Goal: Task Accomplishment & Management: Use online tool/utility

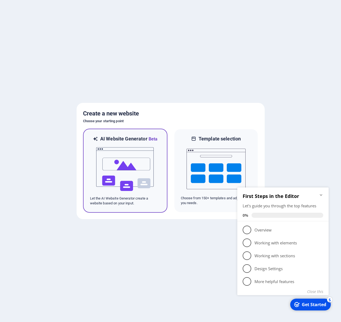
click at [139, 166] on img at bounding box center [125, 169] width 59 height 54
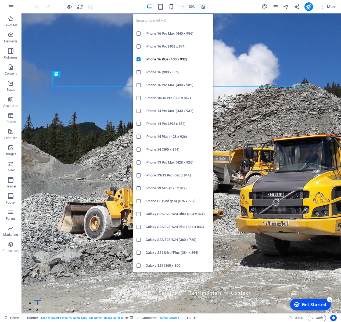
click at [170, 7] on icon "button" at bounding box center [171, 7] width 6 height 6
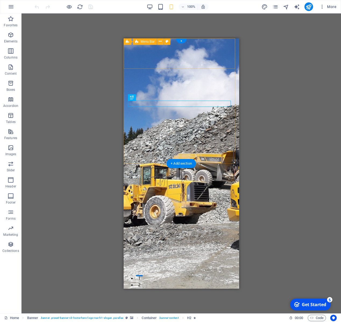
click at [155, 257] on div "[PERSON_NAME] Joinery Home About Services Testimonials Contact" at bounding box center [180, 278] width 115 height 42
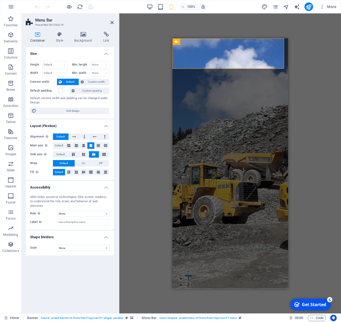
drag, startPoint x: 86, startPoint y: 39, endPoint x: 71, endPoint y: 67, distance: 32.2
click at [86, 39] on h4 "Background" at bounding box center [84, 37] width 29 height 11
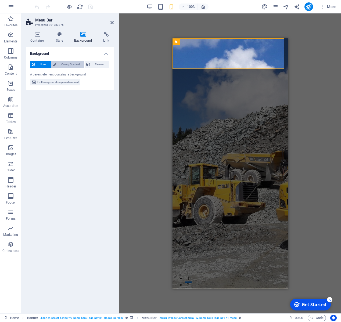
click at [67, 67] on span "Color / Gradient" at bounding box center [70, 64] width 25 height 6
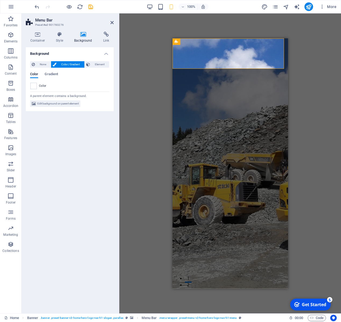
click at [36, 86] on span at bounding box center [34, 86] width 6 height 6
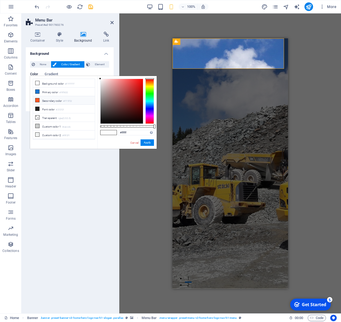
click at [37, 100] on icon at bounding box center [37, 100] width 4 height 4
type input "#ff5722"
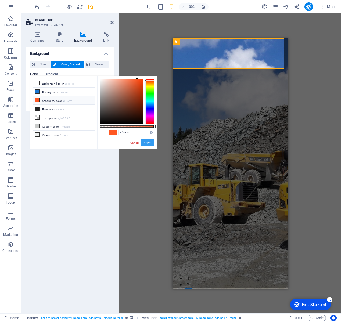
click at [150, 143] on button "Apply" at bounding box center [146, 142] width 13 height 6
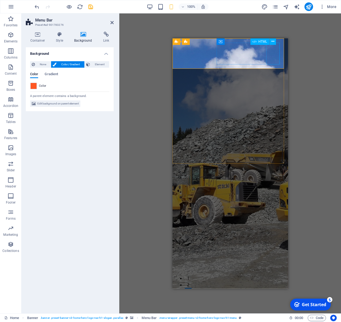
click at [273, 273] on div at bounding box center [229, 284] width 107 height 22
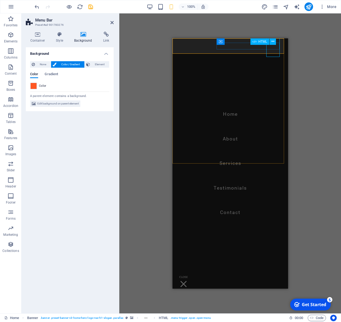
click at [190, 273] on div at bounding box center [182, 284] width 13 height 22
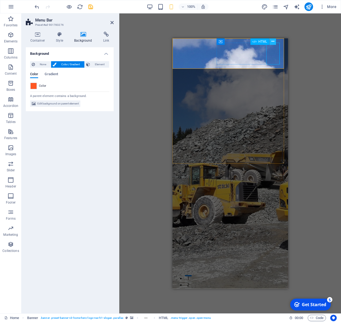
click at [273, 43] on icon at bounding box center [272, 42] width 3 height 6
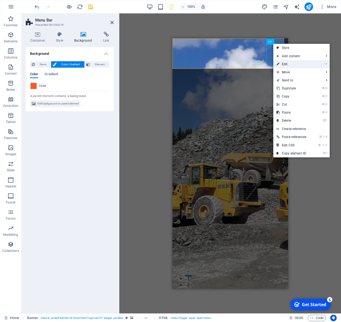
click at [290, 66] on link "⏎ Edit" at bounding box center [291, 64] width 36 height 8
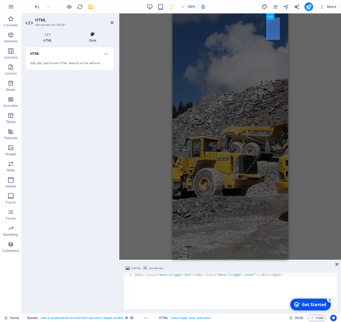
click at [94, 41] on h4 "Style" at bounding box center [92, 37] width 42 height 11
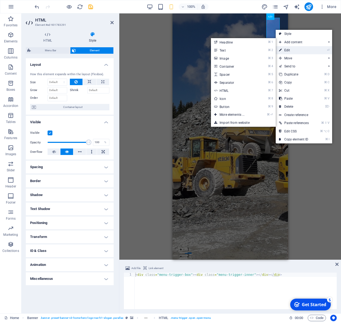
drag, startPoint x: 286, startPoint y: 48, endPoint x: 98, endPoint y: 39, distance: 188.0
click at [286, 48] on link "⏎ Edit" at bounding box center [294, 50] width 36 height 8
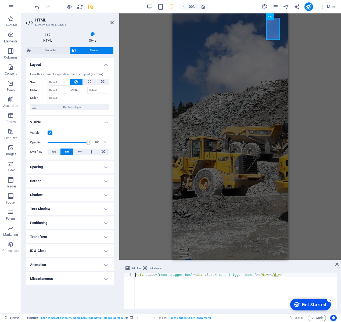
click at [47, 40] on h4 "HTML" at bounding box center [49, 37] width 46 height 11
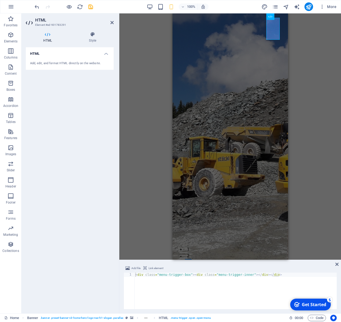
click at [106, 57] on h4 "HTML" at bounding box center [70, 52] width 88 height 10
drag, startPoint x: 106, startPoint y: 56, endPoint x: 102, endPoint y: 48, distance: 8.9
click at [106, 56] on h4 "HTML" at bounding box center [70, 53] width 88 height 13
click at [95, 42] on h4 "Style" at bounding box center [92, 37] width 42 height 11
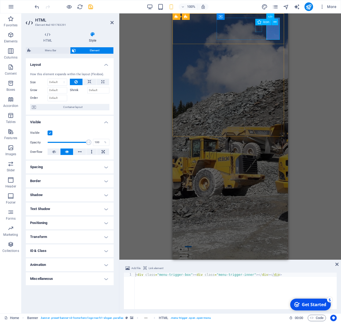
click at [258, 238] on figure at bounding box center [227, 241] width 103 height 7
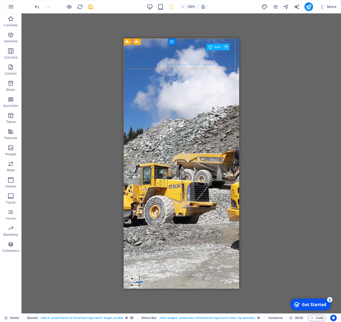
click at [226, 48] on icon at bounding box center [226, 47] width 3 height 6
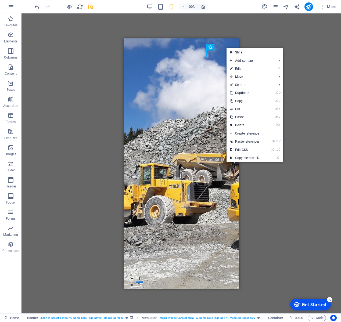
drag, startPoint x: 245, startPoint y: 67, endPoint x: 133, endPoint y: 102, distance: 117.0
click at [245, 68] on link "⏎ Edit" at bounding box center [244, 69] width 36 height 8
select select "xMidYMid"
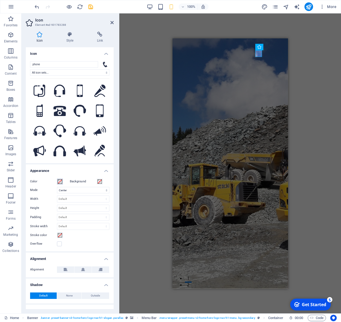
click at [59, 182] on span at bounding box center [60, 181] width 4 height 4
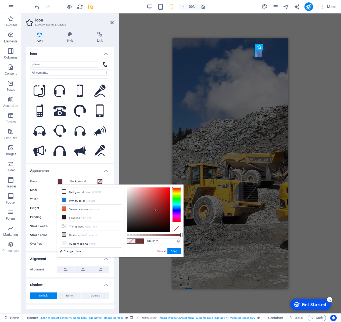
type input "#000000"
drag, startPoint x: 157, startPoint y: 209, endPoint x: 125, endPoint y: 235, distance: 40.4
click at [126, 235] on div "#000000 Supported formats #0852ed rgb(8, 82, 237) rgba(8, 82, 237, 90%) hsv(221…" at bounding box center [153, 260] width 59 height 151
click at [178, 250] on button "Apply" at bounding box center [173, 251] width 13 height 6
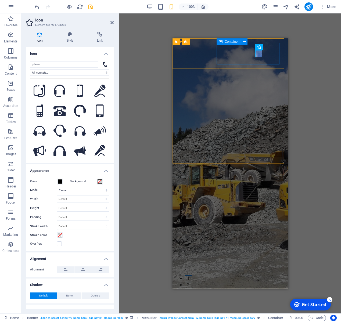
click at [252, 266] on div at bounding box center [229, 280] width 107 height 29
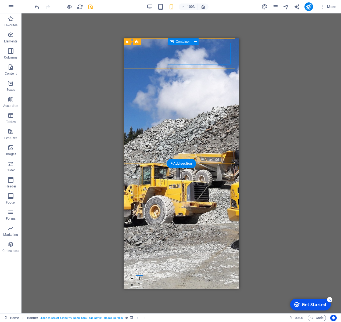
click at [194, 266] on div at bounding box center [181, 280] width 107 height 29
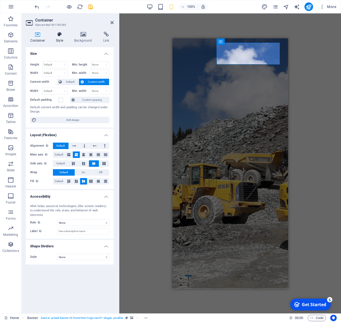
click at [58, 40] on h4 "Style" at bounding box center [61, 37] width 18 height 11
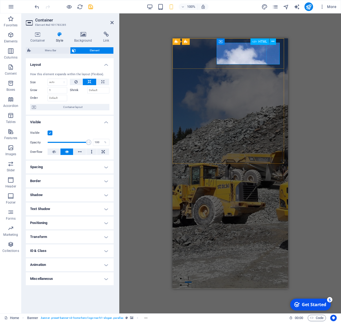
click at [276, 273] on div at bounding box center [229, 284] width 107 height 22
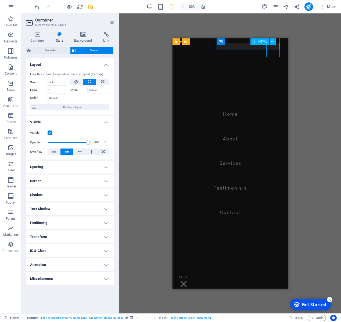
click at [190, 273] on div at bounding box center [182, 284] width 13 height 22
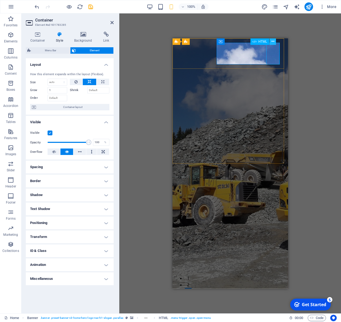
click at [273, 42] on icon at bounding box center [272, 42] width 3 height 6
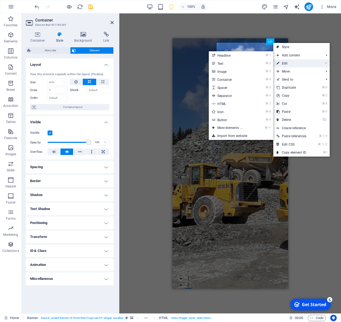
drag, startPoint x: 280, startPoint y: 61, endPoint x: 103, endPoint y: 48, distance: 177.7
click at [280, 61] on link "⏎ Edit" at bounding box center [291, 63] width 36 height 8
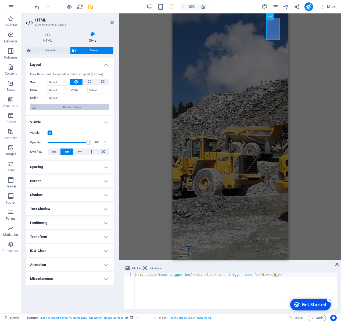
click at [67, 107] on span "Container layout" at bounding box center [73, 107] width 70 height 6
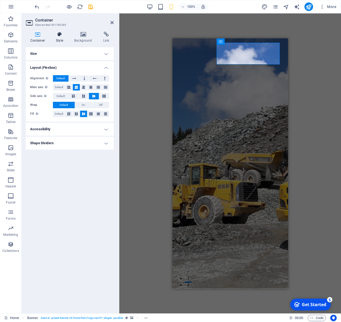
click at [57, 41] on h4 "Style" at bounding box center [61, 37] width 18 height 11
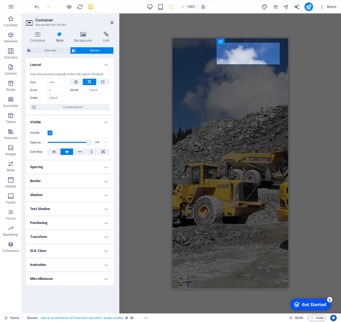
click at [106, 262] on h4 "Animation" at bounding box center [70, 264] width 88 height 13
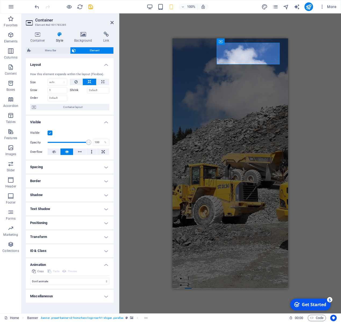
click at [105, 293] on h4 "Miscellaneous" at bounding box center [70, 296] width 88 height 13
click at [30, 278] on select "Don't animate Show / Hide Slide up/down Zoom in/out Slide left to right Slide r…" at bounding box center [69, 281] width 79 height 6
click option "Don't animate" at bounding box center [0, 0] width 0 height 0
click at [201, 257] on div "[PERSON_NAME] Joinery Home About Services Testimonials Contact" at bounding box center [229, 278] width 115 height 42
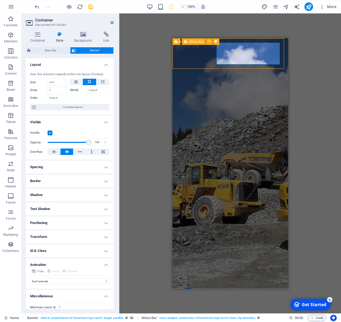
click at [201, 257] on div "[PERSON_NAME] Joinery Home About Services Testimonials Contact" at bounding box center [229, 278] width 115 height 42
select select "rem"
select select "preset-menu-v2-home-hero-logo-nav-h1-menu"
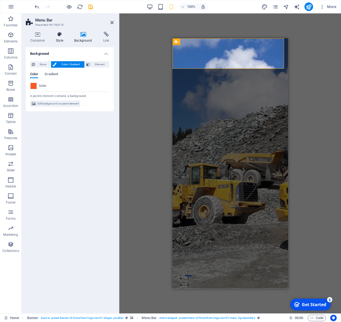
click at [54, 39] on h4 "Style" at bounding box center [61, 37] width 18 height 11
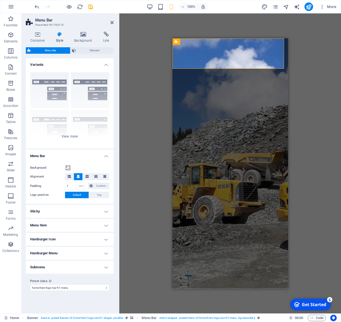
drag, startPoint x: 90, startPoint y: 50, endPoint x: 80, endPoint y: 66, distance: 18.7
click at [90, 50] on span "Element" at bounding box center [94, 50] width 34 height 6
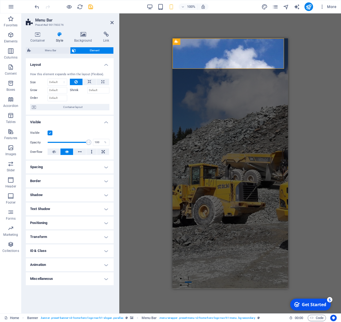
click at [55, 167] on h4 "Spacing" at bounding box center [70, 167] width 88 height 13
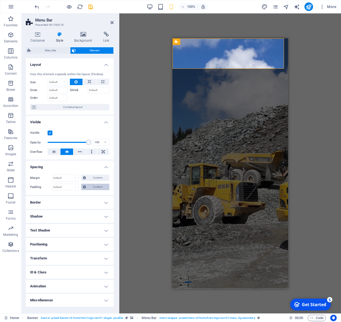
drag, startPoint x: 93, startPoint y: 186, endPoint x: 90, endPoint y: 189, distance: 4.6
click at [93, 186] on span "Custom" at bounding box center [98, 187] width 20 height 6
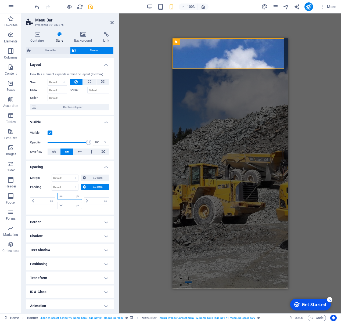
click at [70, 198] on input "number" at bounding box center [72, 196] width 17 height 6
type input "15"
type input "0"
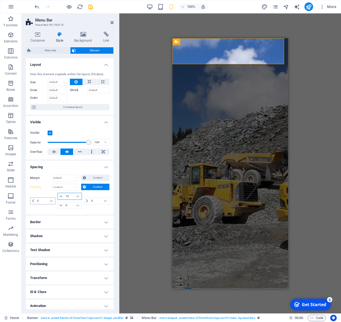
type input "15"
drag, startPoint x: 45, startPoint y: 201, endPoint x: 2, endPoint y: 201, distance: 43.0
click at [36, 201] on input "0" at bounding box center [45, 201] width 19 height 6
type input "15"
drag, startPoint x: 92, startPoint y: 201, endPoint x: 70, endPoint y: 200, distance: 22.3
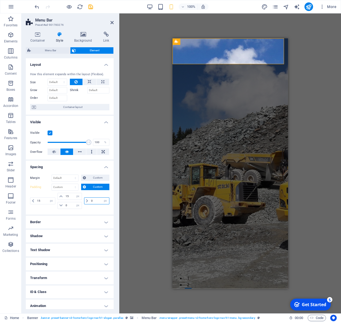
click at [90, 201] on input "0" at bounding box center [99, 201] width 19 height 6
type input "15"
drag, startPoint x: 70, startPoint y: 207, endPoint x: 59, endPoint y: 207, distance: 10.5
click at [64, 206] on input "0" at bounding box center [72, 205] width 17 height 6
type input "15"
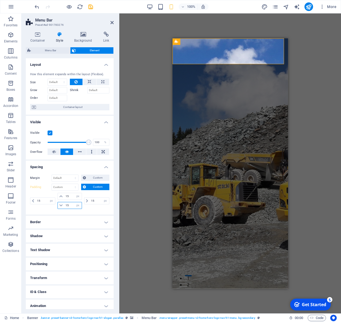
type input "15"
select select "px"
type input "15"
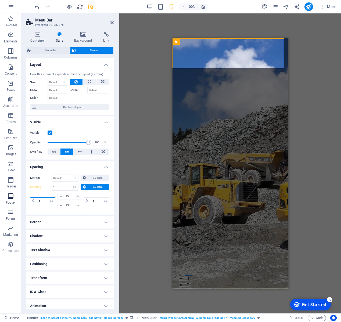
drag, startPoint x: 26, startPoint y: 201, endPoint x: 10, endPoint y: 200, distance: 15.8
click at [36, 201] on input "15" at bounding box center [45, 201] width 19 height 6
type input "25"
select select "DISABLED_OPTION_VALUE"
type input "25"
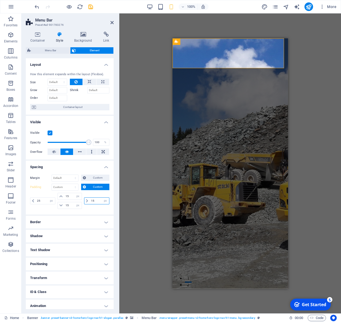
drag, startPoint x: 94, startPoint y: 199, endPoint x: 59, endPoint y: 201, distance: 35.5
click at [90, 201] on input "15" at bounding box center [99, 201] width 19 height 6
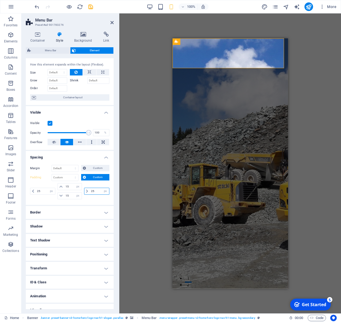
scroll to position [17, 0]
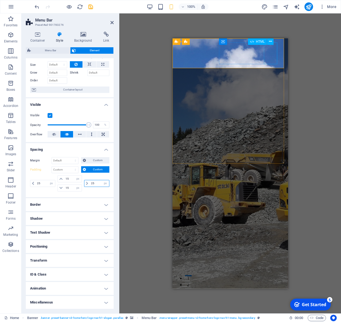
type input "25"
click at [269, 272] on div at bounding box center [230, 283] width 102 height 22
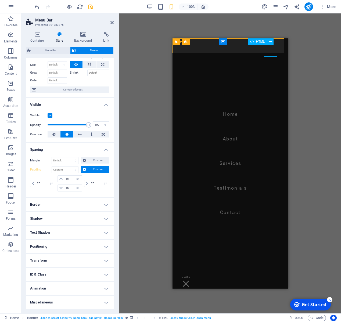
click at [192, 272] on div at bounding box center [185, 283] width 13 height 22
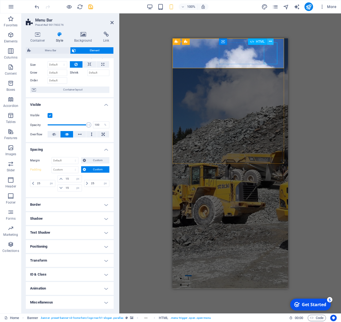
click at [270, 42] on icon at bounding box center [270, 42] width 3 height 6
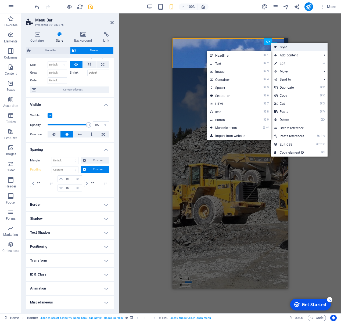
click at [278, 48] on link "Style" at bounding box center [299, 47] width 56 height 8
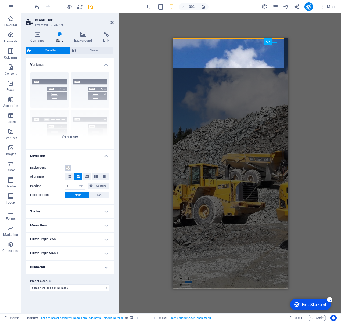
click at [69, 169] on span at bounding box center [68, 168] width 4 height 4
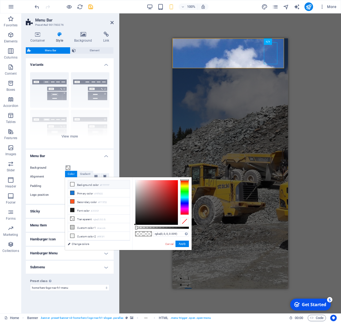
click at [77, 183] on li "Background color #FFFFFF" at bounding box center [99, 184] width 62 height 9
click at [73, 209] on icon at bounding box center [72, 210] width 4 height 4
click at [173, 244] on link "Cancel" at bounding box center [169, 244] width 9 height 4
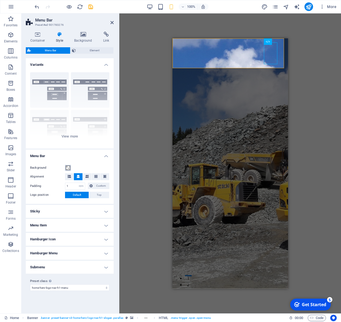
click at [68, 168] on span at bounding box center [68, 168] width 4 height 4
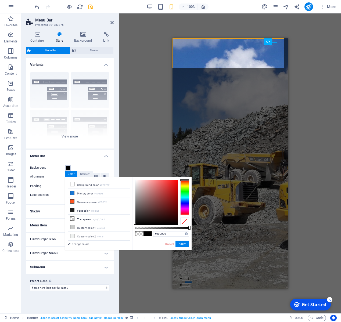
drag, startPoint x: 139, startPoint y: 228, endPoint x: 204, endPoint y: 228, distance: 64.2
click at [204, 228] on body "[PERSON_NAME] Joinery Home Favorites Elements Columns Content Boxes Accordion T…" at bounding box center [170, 161] width 341 height 322
click at [73, 210] on icon at bounding box center [72, 210] width 4 height 4
type input "#212121"
click at [179, 243] on button "Apply" at bounding box center [181, 244] width 13 height 6
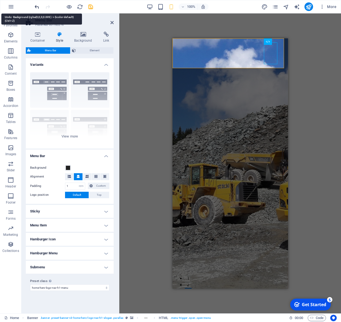
click at [35, 6] on icon "undo" at bounding box center [37, 7] width 6 height 6
click at [36, 6] on icon "undo" at bounding box center [37, 7] width 6 height 6
click at [48, 7] on icon "redo" at bounding box center [48, 7] width 6 height 6
click at [76, 229] on h4 "Menu Item" at bounding box center [70, 225] width 88 height 13
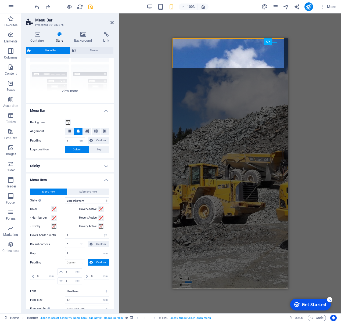
scroll to position [47, 0]
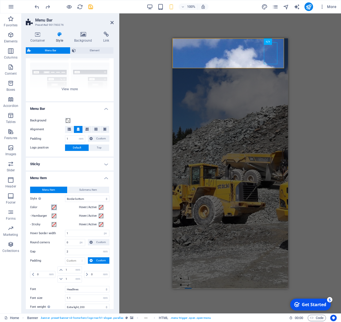
click at [54, 208] on span at bounding box center [54, 207] width 4 height 4
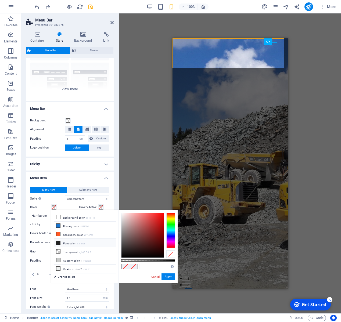
click at [60, 243] on icon at bounding box center [58, 243] width 4 height 4
type input "#212121"
click at [170, 277] on button "Apply" at bounding box center [167, 276] width 13 height 6
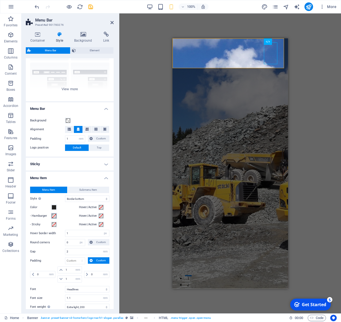
click at [56, 217] on span at bounding box center [54, 216] width 4 height 4
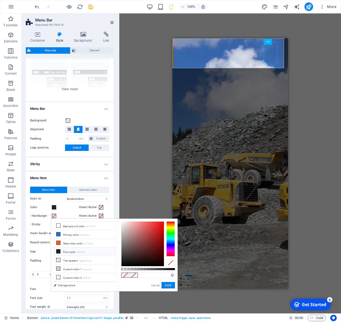
click at [60, 252] on icon at bounding box center [58, 252] width 4 height 4
type input "#212121"
click at [166, 285] on button "Apply" at bounding box center [167, 285] width 13 height 6
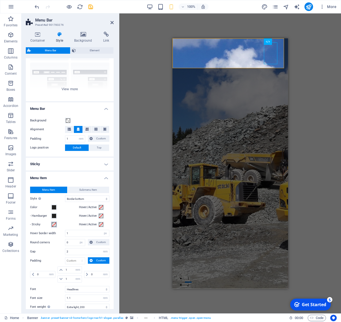
click at [55, 225] on span at bounding box center [54, 224] width 4 height 4
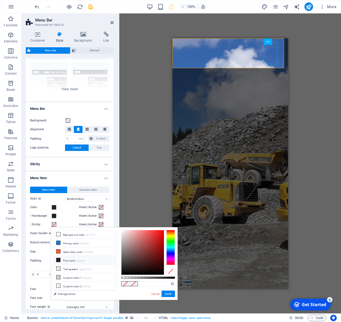
click at [59, 260] on icon at bounding box center [58, 260] width 4 height 4
type input "#212121"
click at [167, 295] on button "Apply" at bounding box center [167, 294] width 13 height 6
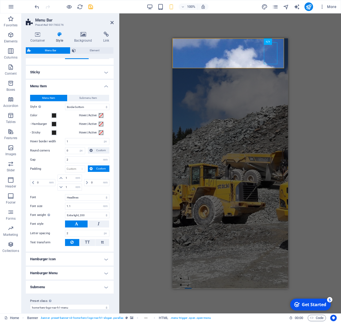
scroll to position [145, 0]
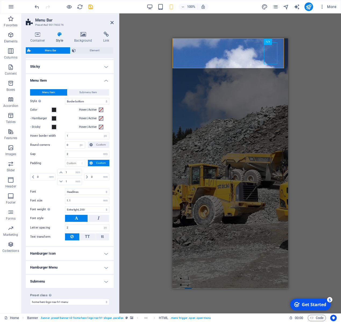
click at [103, 252] on h4 "Hamburger Icon" at bounding box center [70, 253] width 88 height 13
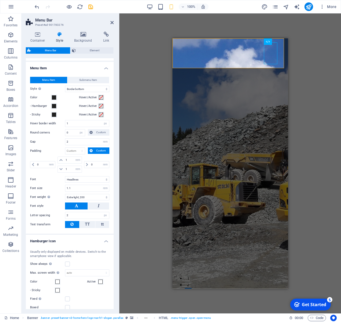
scroll to position [214, 0]
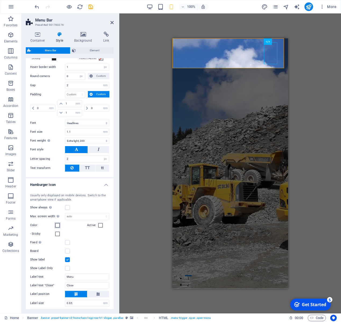
click at [57, 224] on span at bounding box center [57, 225] width 4 height 4
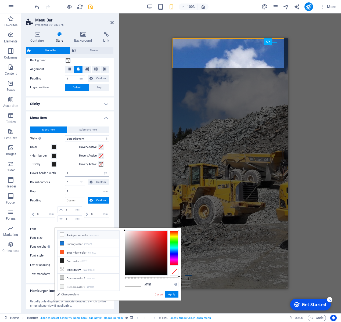
scroll to position [106, 0]
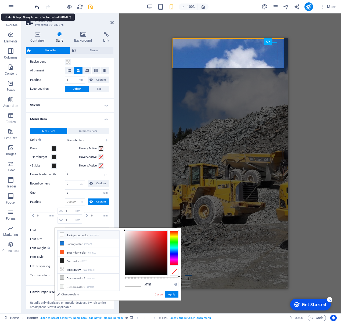
click at [38, 8] on icon "undo" at bounding box center [37, 7] width 6 height 6
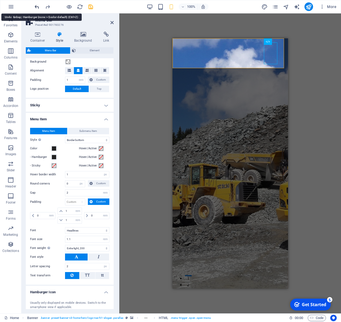
click at [38, 8] on icon "undo" at bounding box center [37, 7] width 6 height 6
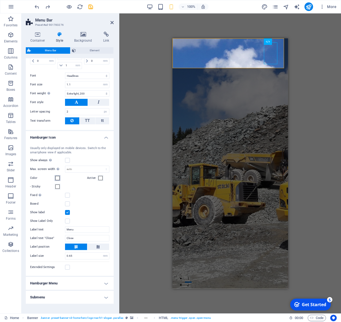
click at [58, 179] on span at bounding box center [57, 178] width 4 height 4
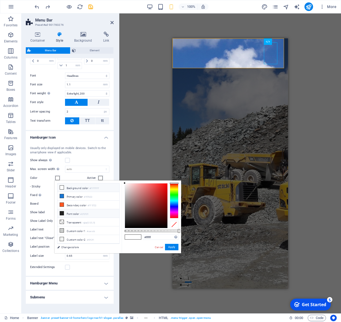
click at [62, 214] on icon at bounding box center [62, 213] width 4 height 4
type input "#212121"
click at [169, 247] on button "Apply" at bounding box center [171, 247] width 13 height 6
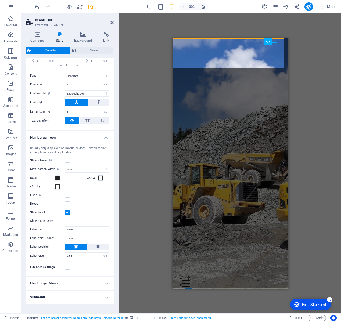
click at [98, 178] on span at bounding box center [100, 178] width 4 height 4
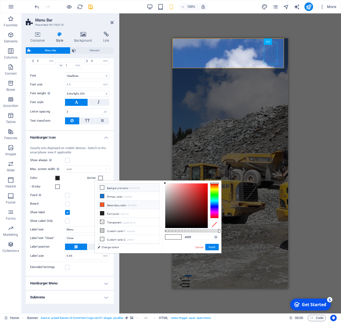
click at [103, 205] on icon at bounding box center [102, 205] width 4 height 4
type input "#ff5722"
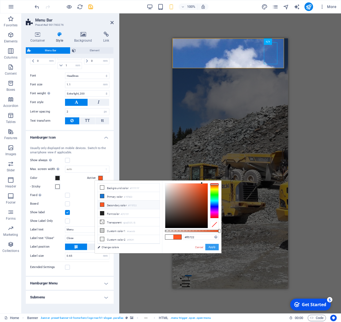
click at [212, 248] on button "Apply" at bounding box center [211, 247] width 13 height 6
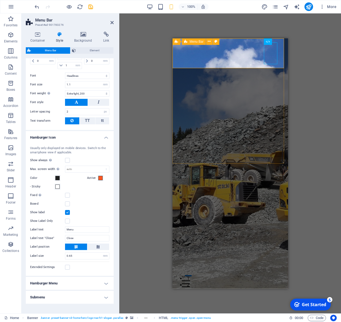
click at [190, 257] on div "[PERSON_NAME] Joinery Home About Services Testimonials Contact" at bounding box center [229, 277] width 115 height 41
drag, startPoint x: 190, startPoint y: 66, endPoint x: 181, endPoint y: 69, distance: 9.9
click at [190, 257] on div "[PERSON_NAME] Joinery Home About Services Testimonials Contact" at bounding box center [229, 277] width 115 height 41
click at [83, 38] on h4 "Background" at bounding box center [84, 37] width 29 height 11
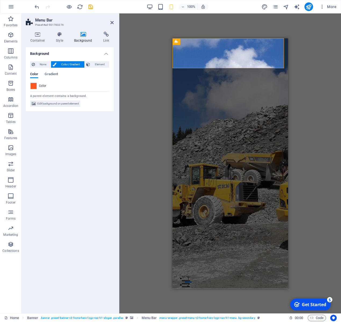
click at [34, 87] on span at bounding box center [34, 86] width 6 height 6
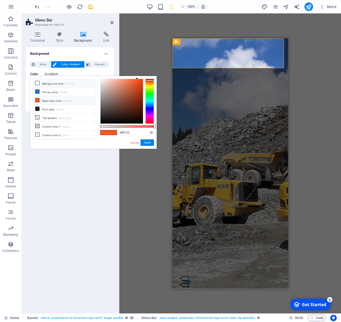
click at [37, 84] on icon at bounding box center [37, 83] width 4 height 4
type input "#ffffff"
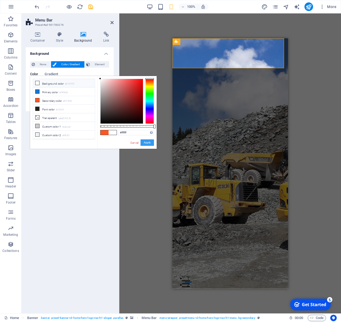
click at [150, 143] on button "Apply" at bounding box center [146, 142] width 13 height 6
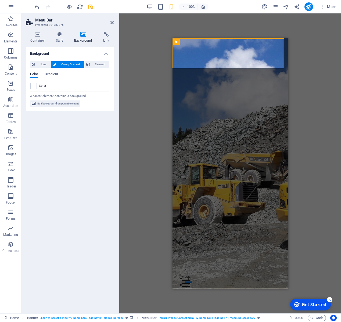
click at [308, 127] on div "Drag here to replace the existing content. Press “Ctrl” if you want to create a…" at bounding box center [230, 163] width 222 height 300
drag, startPoint x: 279, startPoint y: 194, endPoint x: 279, endPoint y: 188, distance: 6.2
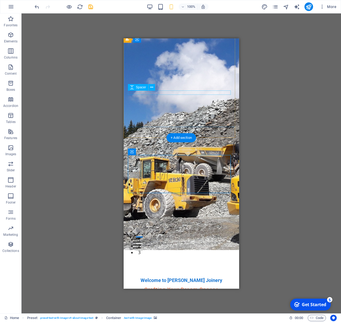
scroll to position [0, 0]
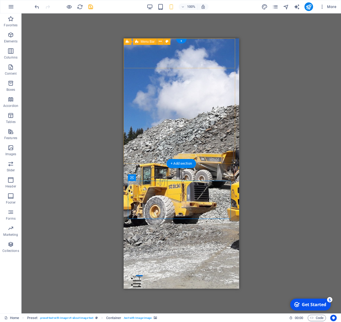
click at [189, 257] on div "[PERSON_NAME] Joinery Home About Services Testimonials Contact" at bounding box center [180, 277] width 115 height 41
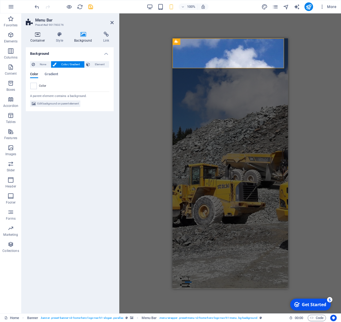
click at [38, 39] on h4 "Container" at bounding box center [39, 37] width 26 height 11
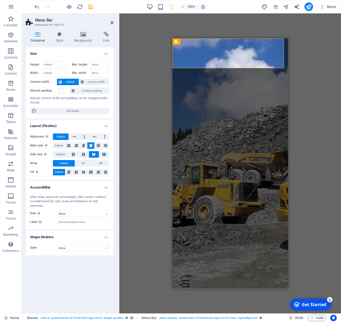
drag, startPoint x: 79, startPoint y: 111, endPoint x: 76, endPoint y: 121, distance: 11.3
click at [79, 111] on span "Edit design" at bounding box center [73, 111] width 70 height 6
select select "px"
select select "200"
select select "px"
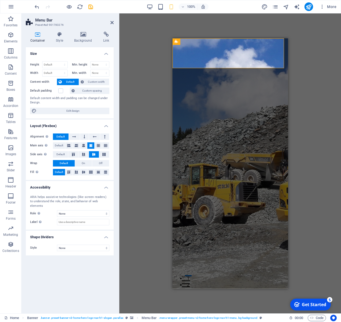
select select "rem"
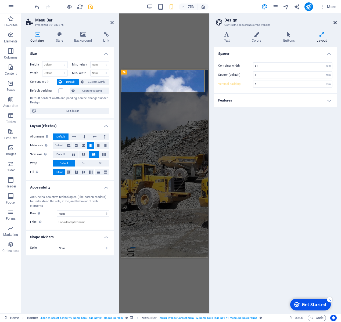
click at [334, 23] on icon at bounding box center [334, 22] width 3 height 4
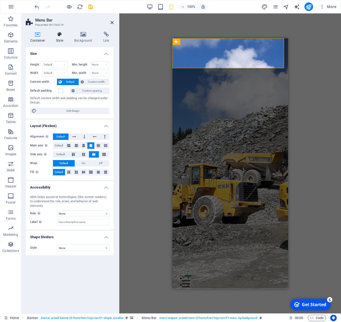
click at [62, 41] on h4 "Style" at bounding box center [61, 37] width 18 height 11
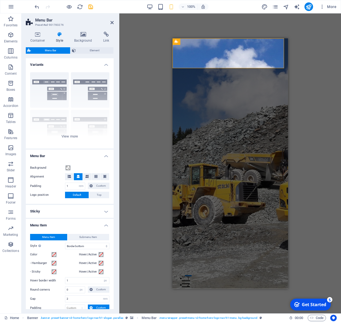
scroll to position [261, 0]
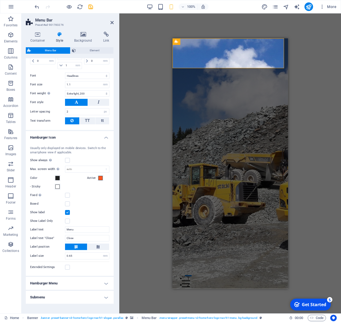
click at [78, 135] on h4 "Hamburger Icon" at bounding box center [70, 136] width 88 height 10
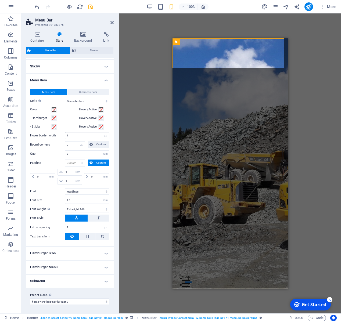
scroll to position [145, 0]
click at [65, 79] on h4 "Menu Item" at bounding box center [70, 79] width 88 height 10
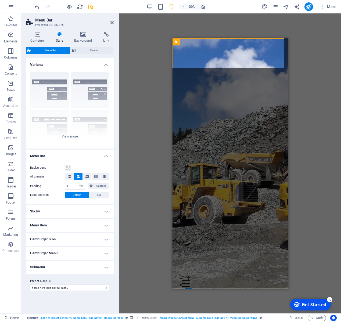
click at [93, 209] on h4 "Sticky" at bounding box center [70, 211] width 88 height 13
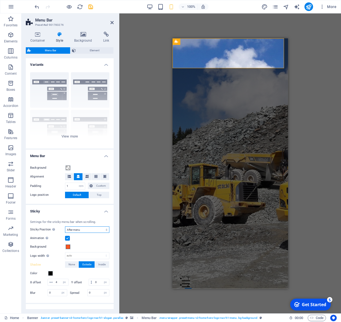
select select "sticky_none"
click option "Off" at bounding box center [0, 0] width 0 height 0
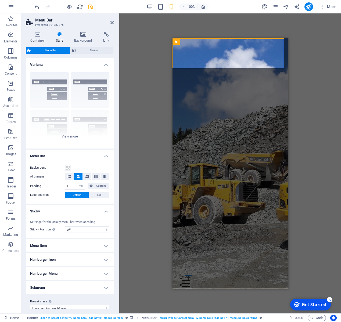
click at [63, 244] on h4 "Menu Item" at bounding box center [70, 245] width 88 height 13
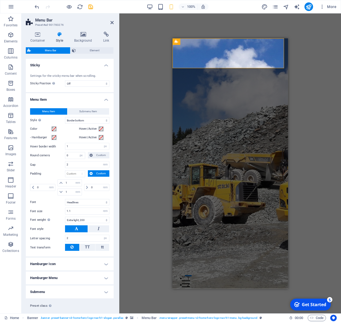
scroll to position [157, 0]
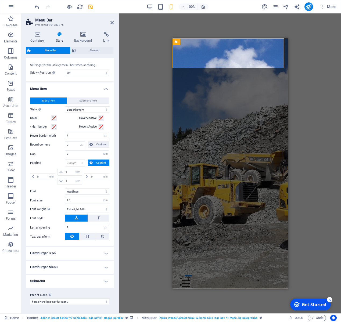
click at [71, 251] on h4 "Hamburger Icon" at bounding box center [70, 253] width 88 height 13
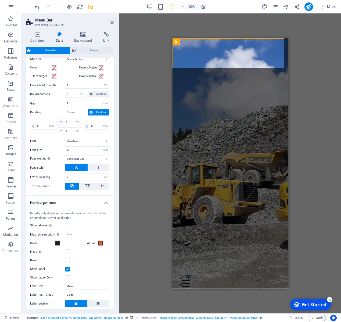
scroll to position [226, 0]
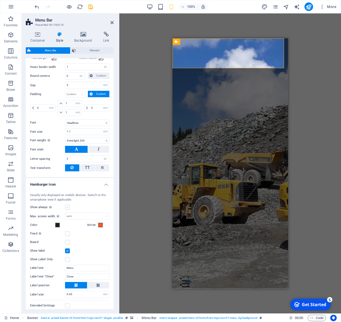
click at [67, 208] on label at bounding box center [67, 207] width 5 height 5
click at [0, 0] on input "Show always Shows the trigger for all viewports." at bounding box center [0, 0] width 0 height 0
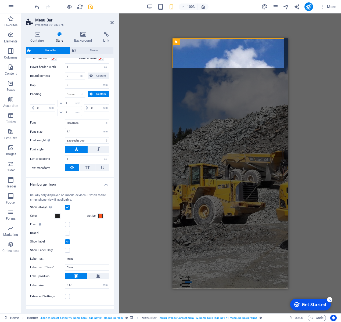
click at [68, 207] on label at bounding box center [67, 207] width 5 height 5
click at [0, 0] on input "Show always Shows the trigger for all viewports." at bounding box center [0, 0] width 0 height 0
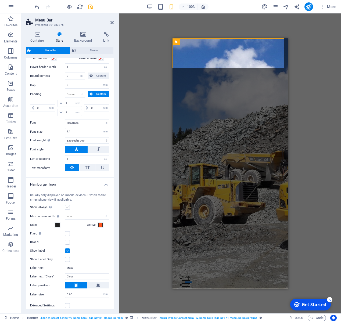
click at [68, 207] on label at bounding box center [67, 207] width 5 height 5
click at [0, 0] on input "Show always Shows the trigger for all viewports." at bounding box center [0, 0] width 0 height 0
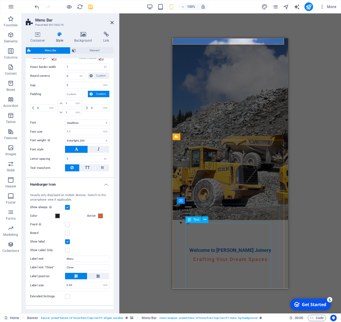
scroll to position [0, 0]
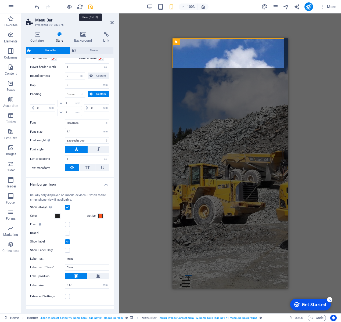
drag, startPoint x: 91, startPoint y: 4, endPoint x: 85, endPoint y: 10, distance: 8.4
click at [91, 4] on icon "save" at bounding box center [91, 7] width 6 height 6
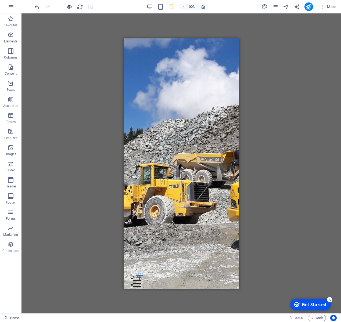
click at [69, 10] on button "button" at bounding box center [69, 6] width 6 height 6
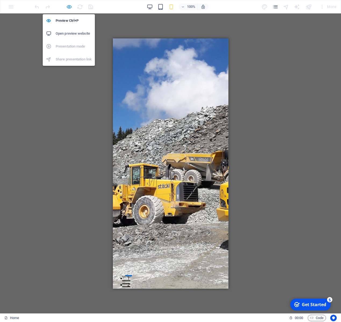
click at [69, 9] on icon "button" at bounding box center [69, 7] width 6 height 6
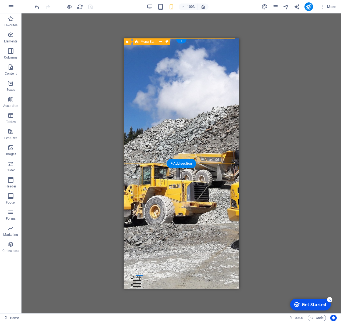
click at [179, 257] on div "[PERSON_NAME] Joinery Home About Services Testimonials Contact" at bounding box center [180, 277] width 115 height 41
select select "rem"
select select "hover_border_bottom"
select select "px"
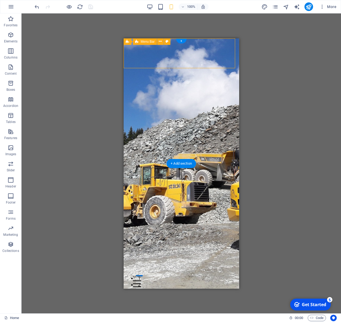
select select "px"
select select "rem"
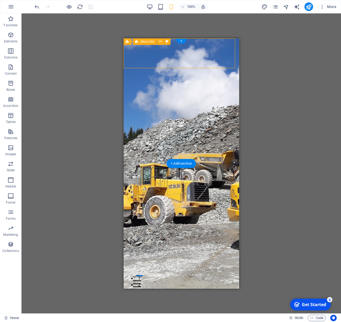
select select "rem"
select select "link-special-font"
select select "rem"
select select "200"
select select "px"
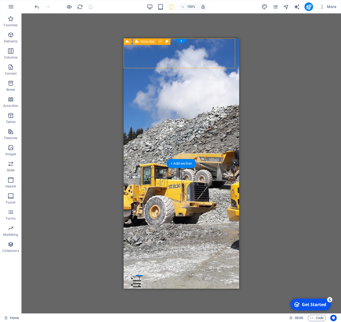
select select "rem"
select select "preset-menu-v2-home-hero-logo-nav-h1-menu"
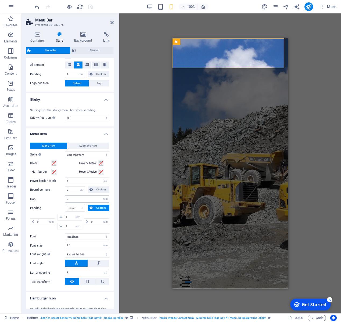
scroll to position [228, 0]
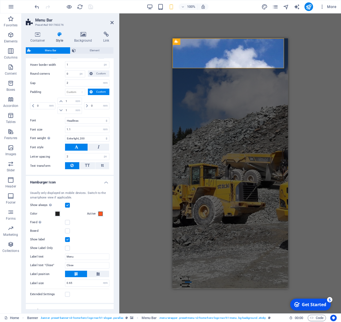
click at [68, 205] on label at bounding box center [67, 205] width 5 height 5
click at [0, 0] on input "Show always Shows the trigger for all viewports." at bounding box center [0, 0] width 0 height 0
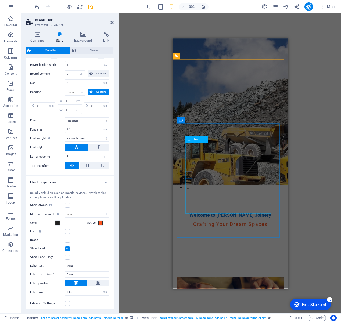
scroll to position [0, 0]
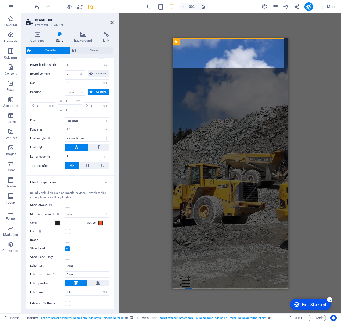
drag, startPoint x: 68, startPoint y: 207, endPoint x: 73, endPoint y: 209, distance: 5.8
click at [68, 207] on label at bounding box center [67, 205] width 5 height 5
click at [0, 0] on input "Show always Shows the trigger for all viewports." at bounding box center [0, 0] width 0 height 0
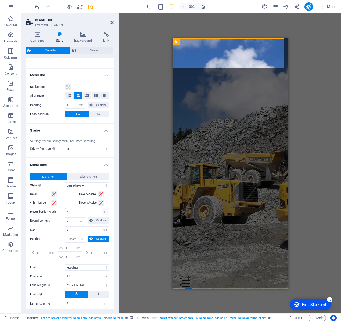
scroll to position [73, 0]
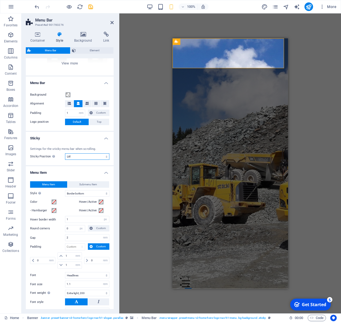
select select "sticky_instant"
click option "Instant" at bounding box center [0, 0] width 0 height 0
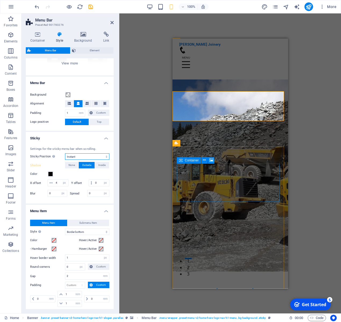
scroll to position [0, 0]
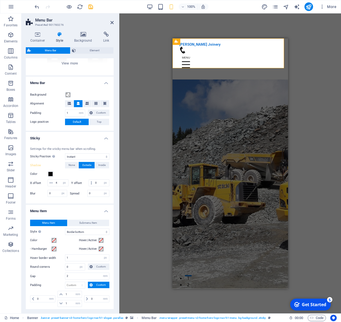
click at [92, 9] on icon "save" at bounding box center [91, 7] width 6 height 6
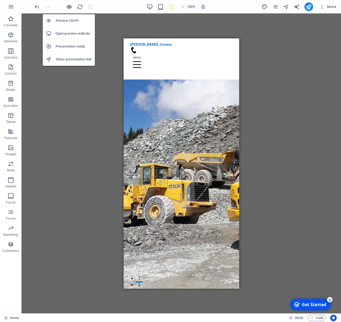
click at [68, 8] on icon "button" at bounding box center [69, 7] width 6 height 6
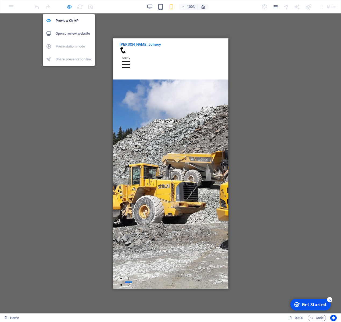
click at [72, 8] on icon "button" at bounding box center [69, 7] width 6 height 6
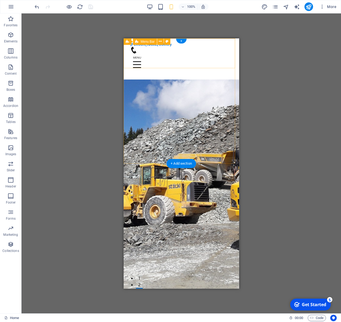
click at [193, 66] on div "[PERSON_NAME] Joinery Home About Services Testimonials Contact" at bounding box center [180, 58] width 115 height 41
select select "rem"
select select "sticky_instant"
select select "px"
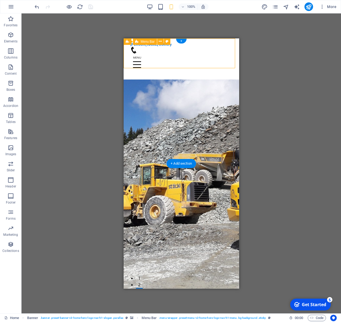
select select "px"
select select "hover_border_bottom"
select select "px"
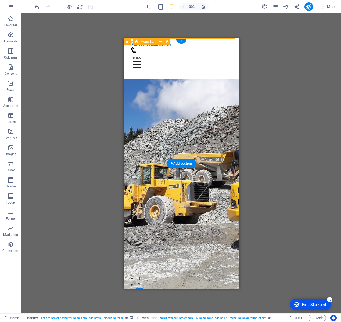
select select "px"
select select "rem"
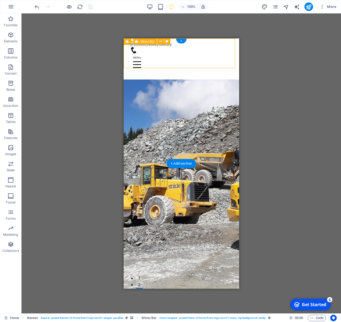
select select "rem"
select select "link-special-font"
select select "rem"
select select "200"
select select "px"
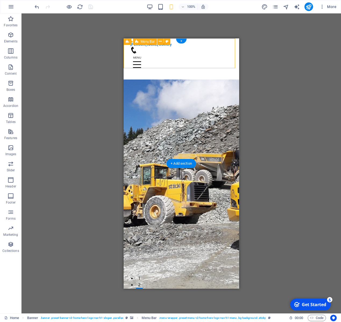
select select "rem"
select select "preset-menu-v2-home-hero-logo-nav-h1-menu"
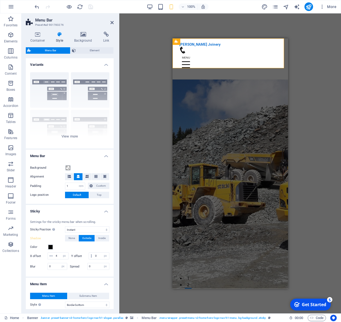
click at [66, 64] on h4 "Variants" at bounding box center [70, 63] width 88 height 10
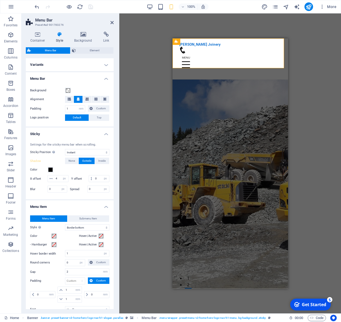
click at [63, 79] on h4 "Menu Bar" at bounding box center [70, 77] width 88 height 10
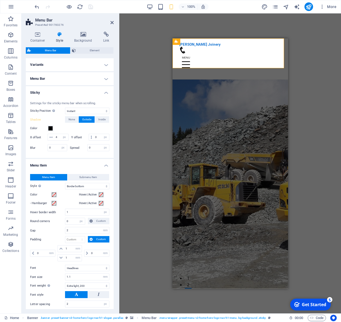
click at [62, 91] on h4 "Sticky" at bounding box center [70, 91] width 88 height 10
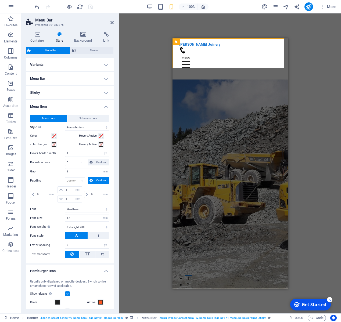
click at [61, 111] on div "Menu Item Submenu Item Style Switch to preview mode and move the mouse over men…" at bounding box center [70, 187] width 90 height 154
click at [66, 105] on h4 "Menu Item" at bounding box center [70, 105] width 88 height 10
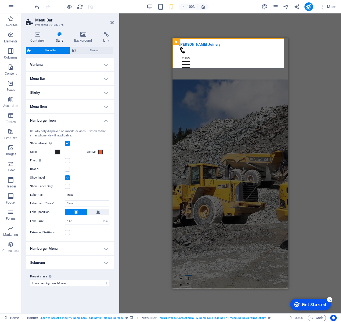
click at [64, 121] on h4 "Hamburger Icon" at bounding box center [70, 119] width 88 height 10
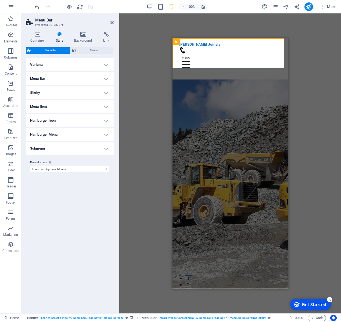
click at [88, 107] on h4 "Menu Item" at bounding box center [70, 106] width 88 height 13
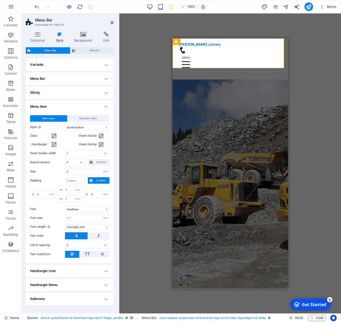
click at [88, 107] on h4 "Menu Item" at bounding box center [70, 105] width 88 height 10
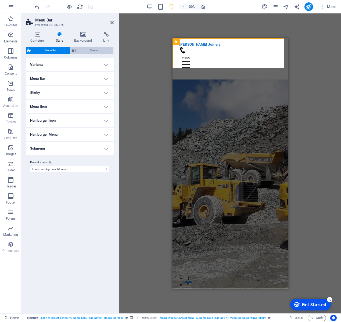
click at [89, 52] on span "Element" at bounding box center [94, 50] width 34 height 6
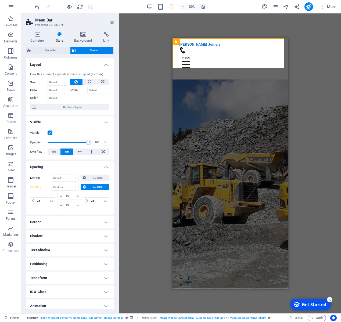
scroll to position [17, 0]
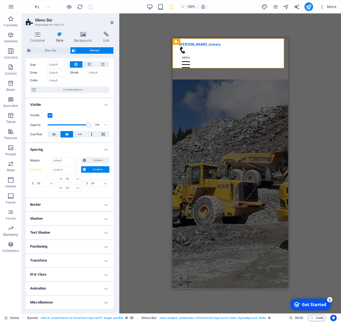
click at [55, 207] on h4 "Border" at bounding box center [70, 204] width 88 height 13
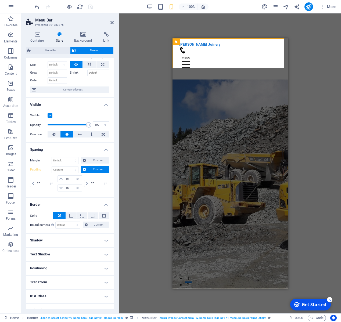
drag, startPoint x: 70, startPoint y: 218, endPoint x: 79, endPoint y: 223, distance: 9.7
click at [71, 218] on span at bounding box center [71, 215] width 1 height 6
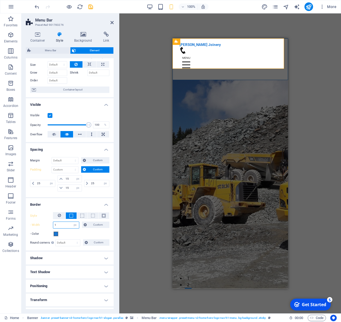
drag, startPoint x: 62, startPoint y: 226, endPoint x: 46, endPoint y: 226, distance: 15.6
click at [53, 227] on input "1" at bounding box center [66, 225] width 26 height 6
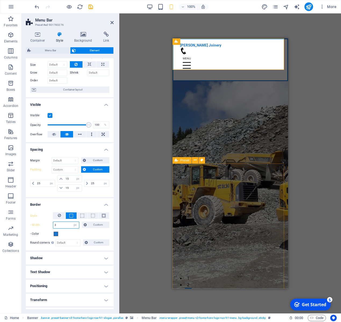
type input "3"
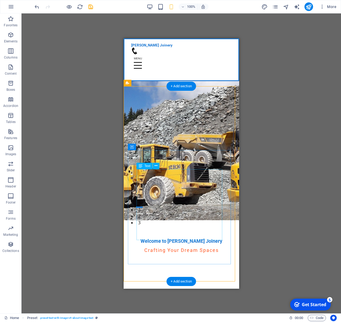
scroll to position [0, 0]
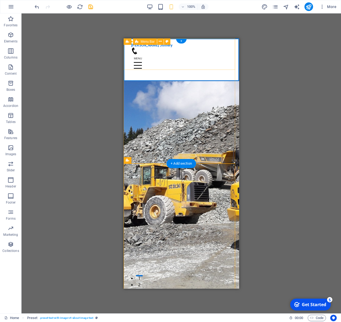
click at [150, 65] on div "[PERSON_NAME] Joinery Home About Services Testimonials Contact" at bounding box center [180, 59] width 115 height 43
select select "px"
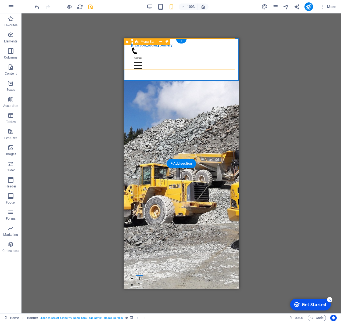
select select "px"
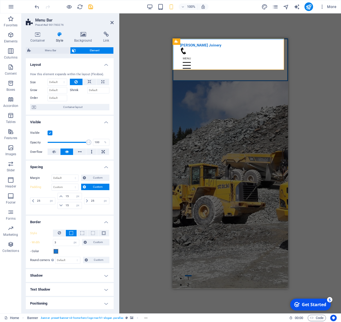
scroll to position [57, 0]
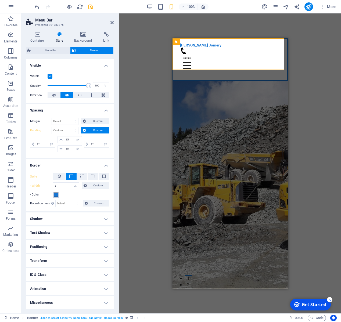
click at [55, 195] on span at bounding box center [56, 195] width 4 height 4
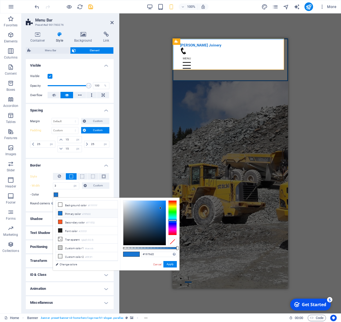
click at [59, 214] on icon at bounding box center [60, 213] width 4 height 4
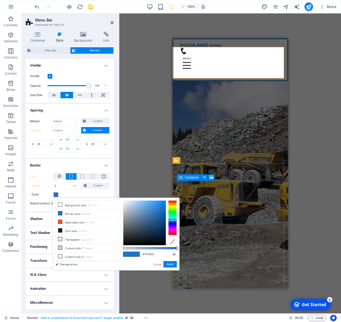
scroll to position [0, 0]
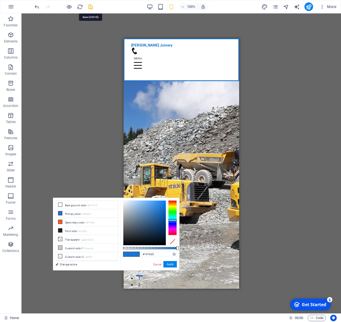
drag, startPoint x: 92, startPoint y: 8, endPoint x: 49, endPoint y: 28, distance: 47.5
click at [92, 8] on icon "save" at bounding box center [91, 7] width 6 height 6
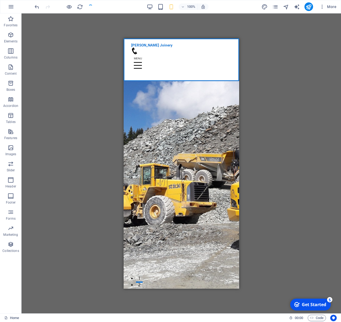
click at [264, 77] on div "Drag here to replace the existing content. Press “Ctrl” if you want to create a…" at bounding box center [180, 163] width 319 height 300
click at [207, 160] on figure at bounding box center [180, 163] width 115 height 250
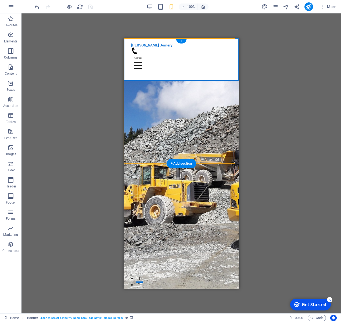
click at [207, 160] on figure at bounding box center [180, 163] width 115 height 250
select select "vh"
select select "header"
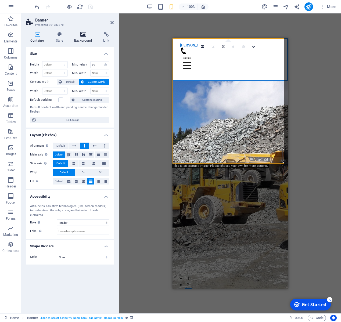
click at [81, 38] on h4 "Background" at bounding box center [84, 37] width 29 height 11
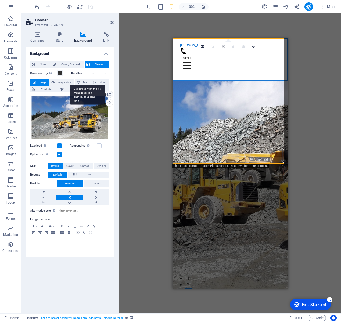
click at [109, 93] on div "Select files from the file manager, stock photos, or upload file(s)" at bounding box center [109, 95] width 8 height 8
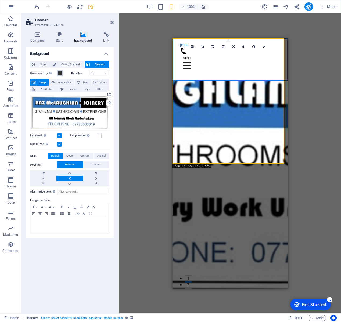
click at [60, 73] on span at bounding box center [60, 73] width 4 height 4
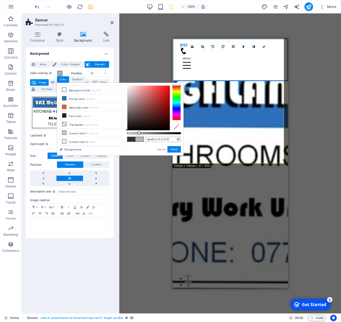
drag, startPoint x: 170, startPoint y: 132, endPoint x: 152, endPoint y: 140, distance: 19.7
click at [139, 134] on div at bounding box center [139, 133] width 2 height 4
type input "rgba(0, 0, 0, 0.22)"
click at [173, 149] on button "Apply" at bounding box center [173, 149] width 13 height 6
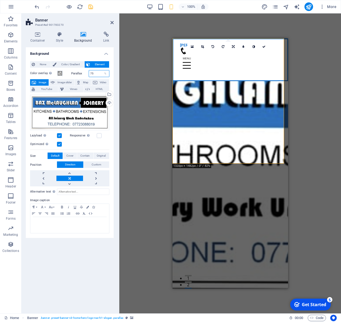
drag, startPoint x: 95, startPoint y: 73, endPoint x: 73, endPoint y: 74, distance: 22.3
click at [89, 74] on input "75" at bounding box center [99, 73] width 20 height 6
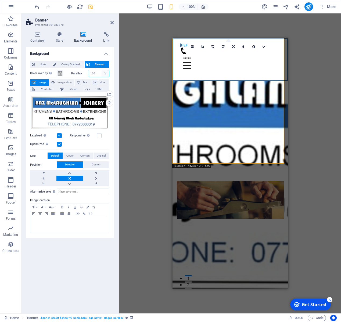
type input "100"
click at [108, 74] on div "%" at bounding box center [106, 73] width 8 height 6
click at [105, 74] on div "%" at bounding box center [106, 73] width 8 height 6
click at [109, 73] on div "100 %" at bounding box center [99, 73] width 21 height 7
click at [106, 74] on div "%" at bounding box center [106, 73] width 8 height 6
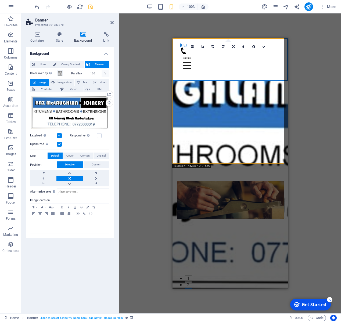
click at [106, 74] on div "%" at bounding box center [106, 73] width 8 height 6
click at [61, 135] on label at bounding box center [59, 135] width 5 height 5
click at [0, 0] on input "Lazyload Loading images after the page loads improves page speed." at bounding box center [0, 0] width 0 height 0
click at [61, 143] on label at bounding box center [59, 144] width 5 height 5
click at [0, 0] on input "Optimized Images are compressed to improve page speed." at bounding box center [0, 0] width 0 height 0
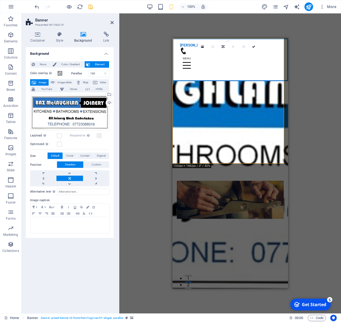
drag, startPoint x: 60, startPoint y: 137, endPoint x: 60, endPoint y: 140, distance: 3.5
click at [60, 137] on label at bounding box center [59, 135] width 5 height 5
click at [0, 0] on input "Lazyload Loading images after the page loads improves page speed." at bounding box center [0, 0] width 0 height 0
click at [60, 143] on label at bounding box center [59, 144] width 5 height 5
click at [0, 0] on input "Optimized Images are compressed to improve page speed." at bounding box center [0, 0] width 0 height 0
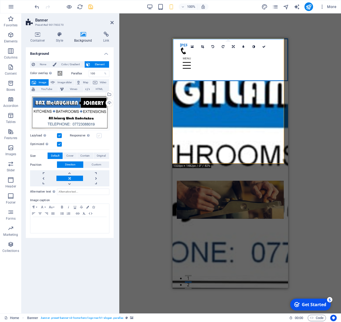
click at [98, 136] on label at bounding box center [99, 135] width 5 height 5
click at [0, 0] on input "Responsive Automatically load retina image and smartphone optimized sizes." at bounding box center [0, 0] width 0 height 0
click at [98, 136] on label at bounding box center [99, 135] width 5 height 5
click at [0, 0] on input "Responsive Automatically load retina image and smartphone optimized sizes." at bounding box center [0, 0] width 0 height 0
click at [67, 156] on span "Cover" at bounding box center [69, 156] width 7 height 6
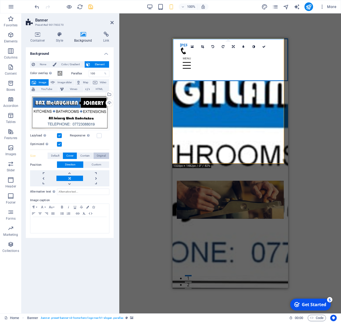
click at [96, 156] on button "Original" at bounding box center [101, 156] width 16 height 6
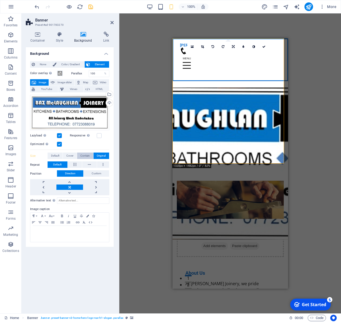
click at [87, 156] on span "Contain" at bounding box center [84, 156] width 9 height 6
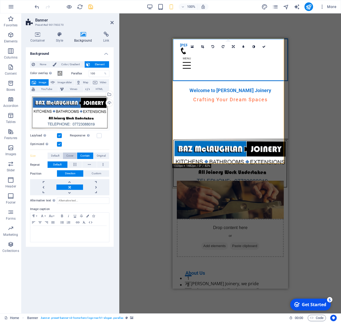
click at [73, 156] on span "Cover" at bounding box center [69, 156] width 7 height 6
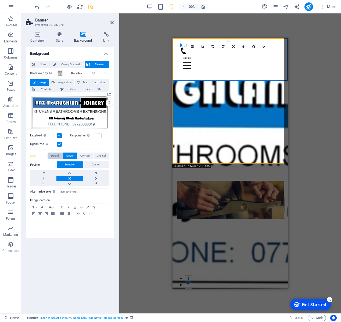
click at [56, 156] on span "Default" at bounding box center [55, 156] width 8 height 6
click at [95, 166] on span "Custom" at bounding box center [97, 164] width 10 height 6
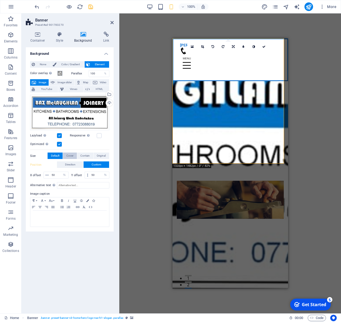
click at [71, 158] on span "Cover" at bounding box center [69, 156] width 7 height 6
click at [85, 157] on span "Contain" at bounding box center [84, 156] width 9 height 6
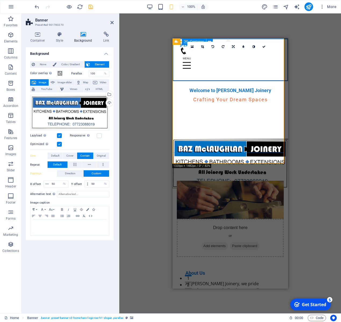
click at [236, 124] on div "Welcome to [PERSON_NAME] Joinery Crafting Your Dream Spaces" at bounding box center [229, 81] width 115 height 86
click at [222, 98] on div "Welcome to [PERSON_NAME] Joinery Crafting Your Dream Spaces" at bounding box center [229, 81] width 115 height 86
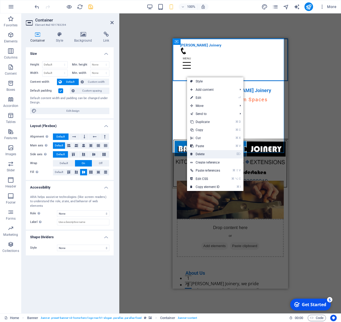
click at [208, 152] on link "⌦ Delete" at bounding box center [205, 154] width 36 height 8
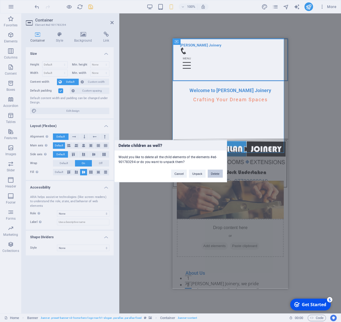
click at [215, 175] on button "Delete" at bounding box center [215, 173] width 15 height 8
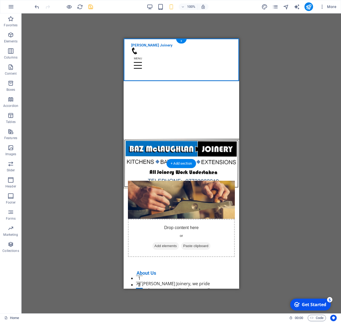
click at [176, 123] on figure at bounding box center [180, 163] width 115 height 250
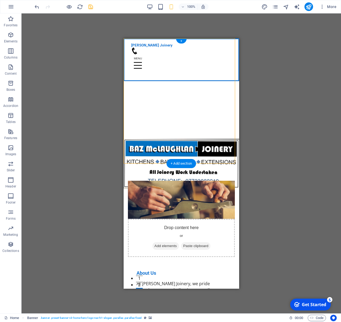
click at [176, 123] on figure at bounding box center [180, 163] width 115 height 250
select select "%"
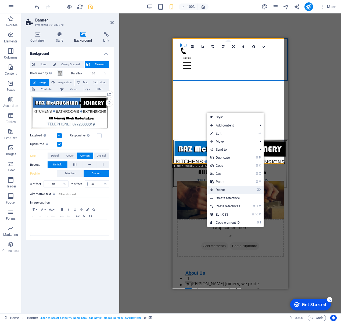
click at [226, 189] on link "⌦ Delete" at bounding box center [225, 190] width 36 height 8
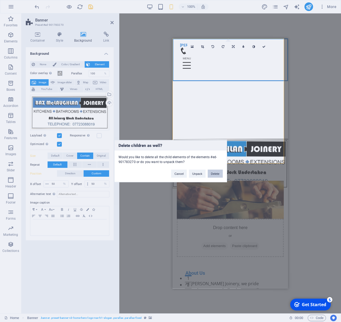
click at [216, 175] on button "Delete" at bounding box center [215, 173] width 15 height 8
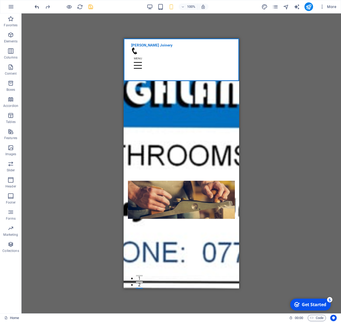
click at [37, 8] on icon "undo" at bounding box center [37, 7] width 6 height 6
click at [37, 6] on icon "undo" at bounding box center [37, 7] width 6 height 6
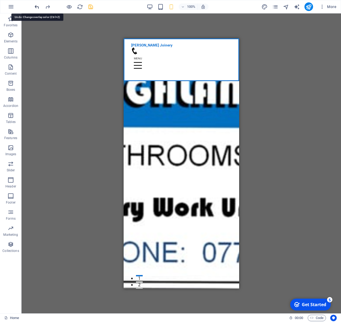
click at [37, 6] on icon "undo" at bounding box center [37, 7] width 6 height 6
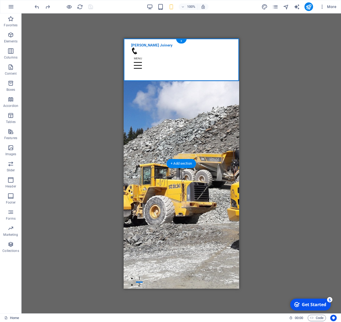
click at [213, 157] on figure at bounding box center [180, 163] width 115 height 250
select select "%"
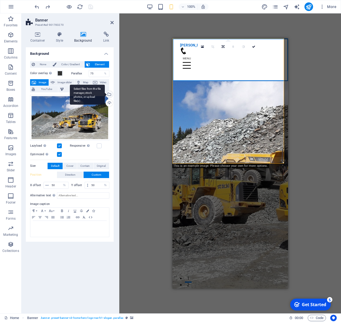
click at [111, 95] on div "Select files from the file manager, stock photos, or upload file(s)" at bounding box center [109, 95] width 8 height 8
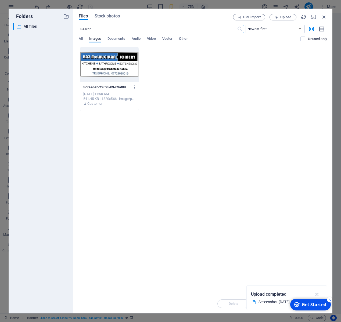
click at [128, 65] on div at bounding box center [109, 64] width 59 height 35
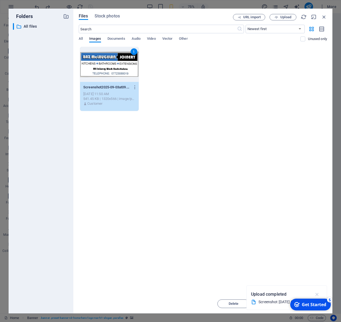
click at [321, 294] on button "button" at bounding box center [317, 294] width 10 height 9
click at [325, 303] on div "Get Started" at bounding box center [314, 305] width 24 height 6
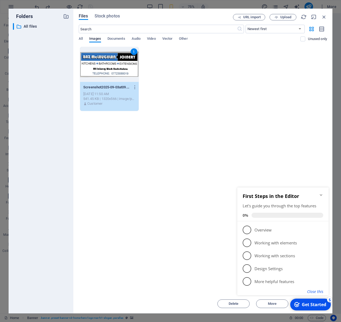
click at [319, 292] on button "Close this" at bounding box center [315, 291] width 16 height 5
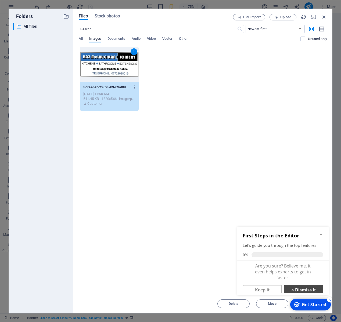
click at [311, 290] on link "× Dismiss it" at bounding box center [303, 290] width 39 height 10
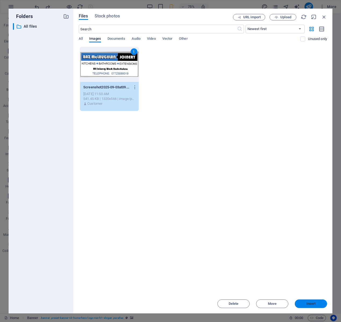
click at [310, 302] on span "Insert" at bounding box center [310, 303] width 9 height 3
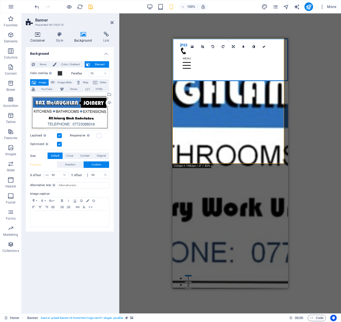
click at [36, 39] on h4 "Container" at bounding box center [39, 37] width 26 height 11
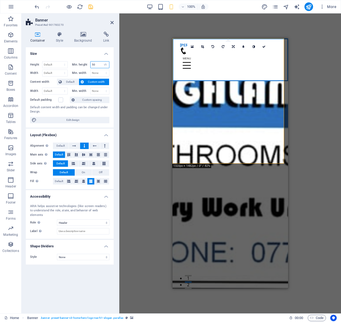
drag, startPoint x: 98, startPoint y: 65, endPoint x: 80, endPoint y: 66, distance: 18.0
click at [91, 66] on input "50" at bounding box center [100, 65] width 19 height 6
click at [42, 62] on select "Default px rem % vh vw" at bounding box center [54, 65] width 25 height 6
select select "%"
click option "%" at bounding box center [0, 0] width 0 height 0
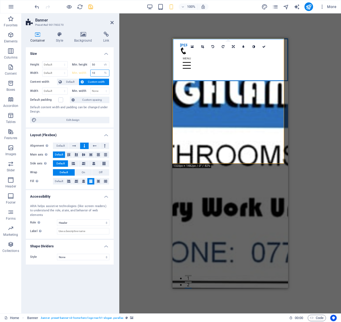
type input "100"
click at [101, 66] on input "50" at bounding box center [100, 65] width 19 height 6
drag, startPoint x: 100, startPoint y: 64, endPoint x: 18, endPoint y: 65, distance: 82.5
click at [91, 64] on input "50" at bounding box center [100, 65] width 19 height 6
click at [96, 63] on input "number" at bounding box center [100, 65] width 19 height 6
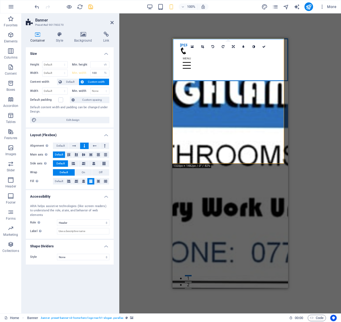
click at [81, 58] on div "Height Default px rem % vh vw Min. height None px rem % vh vw Width Default px …" at bounding box center [70, 92] width 88 height 71
click at [42, 70] on select "Default px rem % em vh vw" at bounding box center [54, 73] width 25 height 6
select select "%"
click option "%" at bounding box center [0, 0] width 0 height 0
type input "100"
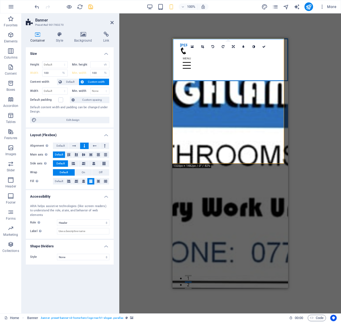
click at [72, 45] on div "Container Style Background Link Size Height Default px rem % vh vw Min. height …" at bounding box center [70, 170] width 88 height 277
click at [71, 53] on h4 "Size" at bounding box center [70, 52] width 88 height 10
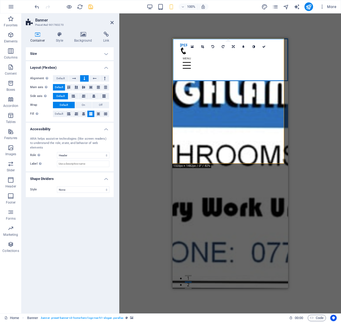
click at [70, 56] on h4 "Size" at bounding box center [70, 53] width 88 height 13
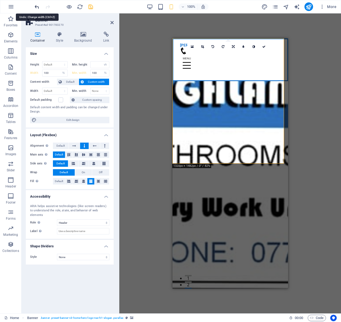
click at [37, 8] on icon "undo" at bounding box center [37, 7] width 6 height 6
select select "DISABLED_OPTION_VALUE"
click at [38, 8] on icon "undo" at bounding box center [37, 7] width 6 height 6
select select "DISABLED_OPTION_VALUE"
click at [39, 8] on icon "undo" at bounding box center [37, 7] width 6 height 6
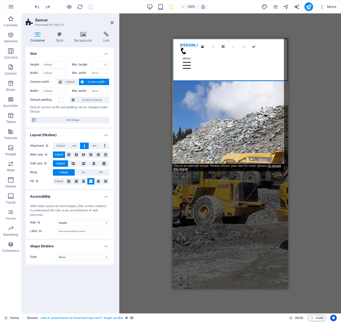
drag, startPoint x: 149, startPoint y: 131, endPoint x: 161, endPoint y: 140, distance: 15.7
click at [149, 131] on div "Drag here to replace the existing content. Press “Ctrl” if you want to create a…" at bounding box center [230, 163] width 222 height 300
click at [296, 174] on div "Drag here to replace the existing content. Press “Ctrl” if you want to create a…" at bounding box center [230, 163] width 222 height 300
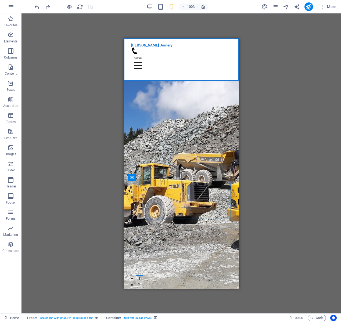
click at [261, 196] on div "Drag here to replace the existing content. Press “Ctrl” if you want to create a…" at bounding box center [180, 163] width 319 height 300
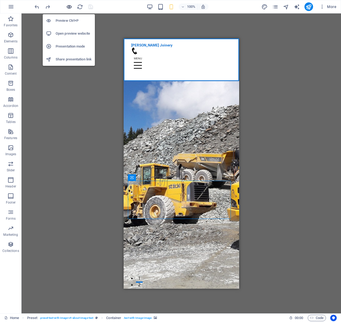
click at [71, 8] on icon "button" at bounding box center [69, 7] width 6 height 6
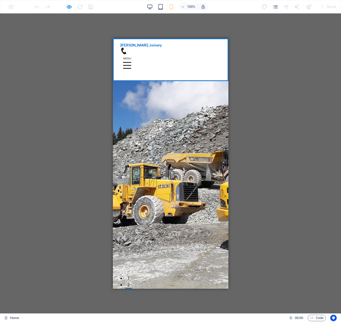
click at [70, 9] on icon "button" at bounding box center [69, 7] width 6 height 6
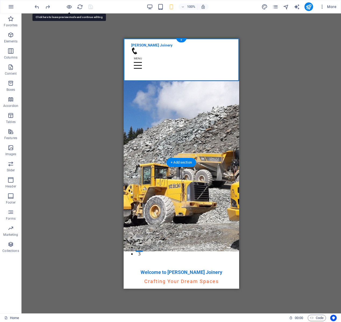
scroll to position [56, 0]
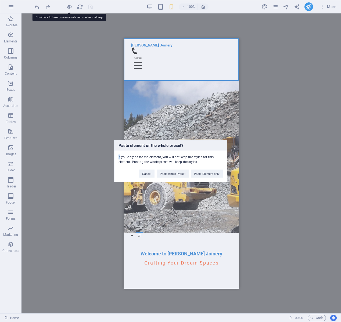
click at [185, 154] on div "If you only paste the element, you will not keep the styles for this element. P…" at bounding box center [170, 157] width 112 height 14
drag, startPoint x: 148, startPoint y: 172, endPoint x: 42, endPoint y: 133, distance: 112.9
click at [148, 172] on button "Cancel" at bounding box center [147, 173] width 16 height 8
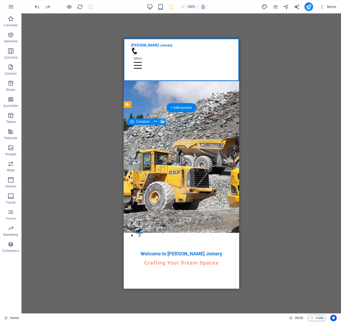
click at [163, 121] on icon at bounding box center [162, 122] width 4 height 6
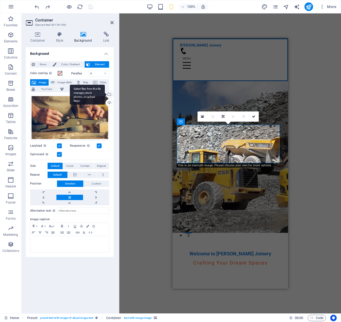
click at [110, 94] on div "Select files from the file manager, stock photos, or upload file(s)" at bounding box center [109, 95] width 8 height 8
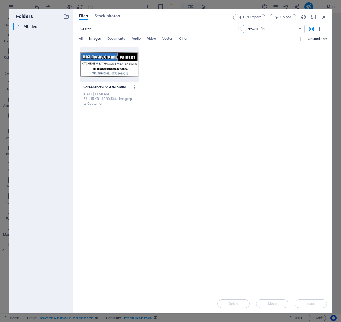
drag, startPoint x: 113, startPoint y: 71, endPoint x: 117, endPoint y: 74, distance: 5.1
click at [113, 71] on div at bounding box center [109, 64] width 59 height 35
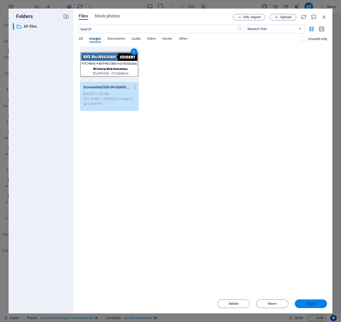
click at [306, 308] on button "Insert" at bounding box center [311, 303] width 32 height 9
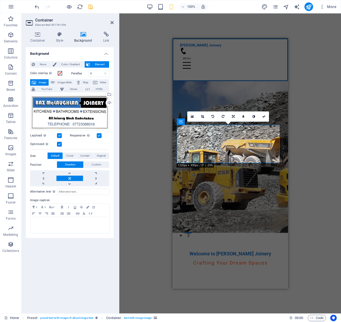
click at [302, 244] on div "Drag here to replace the existing content. Press “Ctrl” if you want to create a…" at bounding box center [230, 163] width 222 height 300
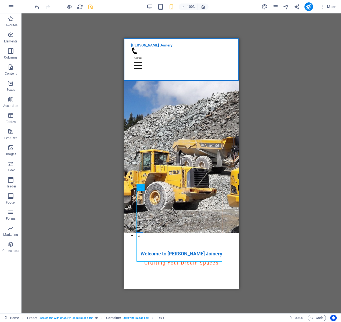
click at [283, 233] on div "Drag here to replace the existing content. Press “Ctrl” if you want to create a…" at bounding box center [180, 163] width 319 height 300
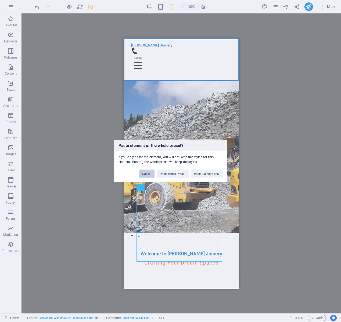
drag, startPoint x: 17, startPoint y: 136, endPoint x: 140, endPoint y: 174, distance: 129.1
click at [140, 174] on button "Cancel" at bounding box center [147, 173] width 16 height 8
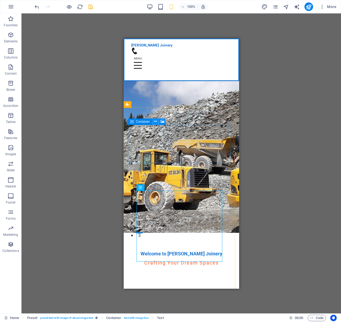
click at [156, 123] on icon at bounding box center [155, 122] width 3 height 6
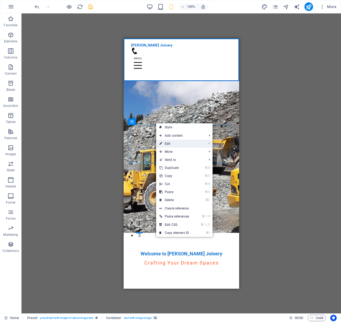
click at [165, 145] on link "⏎ Edit" at bounding box center [174, 144] width 36 height 8
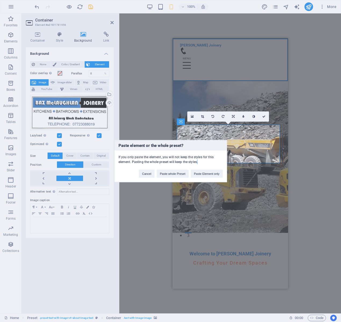
click at [241, 151] on div "Paste element or the whole preset? If you only paste the element, you will not …" at bounding box center [170, 161] width 341 height 322
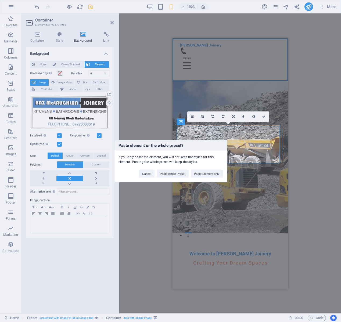
drag, startPoint x: 160, startPoint y: 127, endPoint x: 163, endPoint y: 128, distance: 3.7
click at [160, 127] on div "Paste element or the whole preset? If you only paste the element, you will not …" at bounding box center [170, 161] width 341 height 322
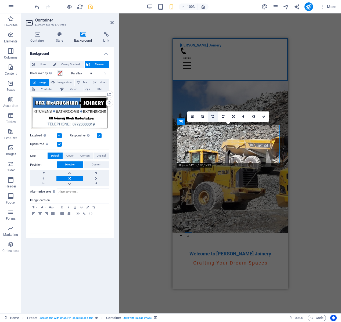
click at [212, 117] on icon at bounding box center [212, 116] width 3 height 3
click at [161, 148] on div "Drag here to replace the existing content. Press “Ctrl” if you want to create a…" at bounding box center [230, 163] width 222 height 300
click at [38, 7] on icon "undo" at bounding box center [37, 7] width 6 height 6
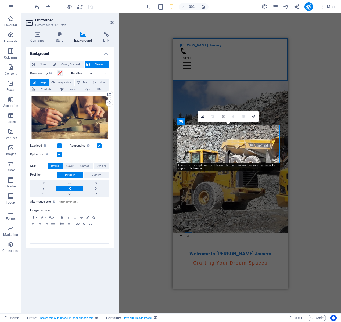
click at [51, 9] on div at bounding box center [64, 6] width 60 height 9
click at [45, 6] on icon "redo" at bounding box center [48, 7] width 6 height 6
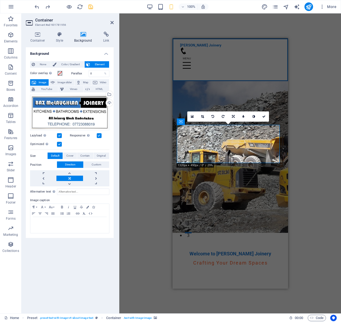
click at [317, 181] on div "Drag here to replace the existing content. Press “Ctrl” if you want to create a…" at bounding box center [230, 163] width 222 height 300
click at [89, 6] on icon "save" at bounding box center [91, 7] width 6 height 6
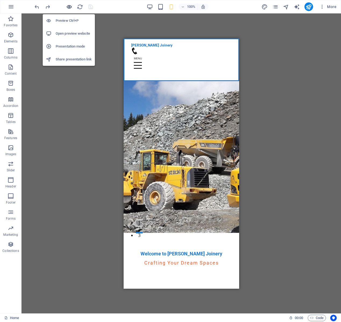
click at [68, 7] on icon "button" at bounding box center [69, 7] width 6 height 6
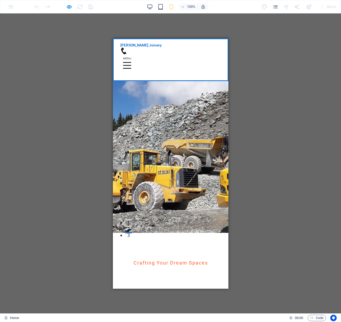
drag, startPoint x: 263, startPoint y: 140, endPoint x: 230, endPoint y: 139, distance: 33.0
click at [263, 140] on div "Drag here to replace the existing content. Press “Ctrl” if you want to create a…" at bounding box center [170, 163] width 341 height 300
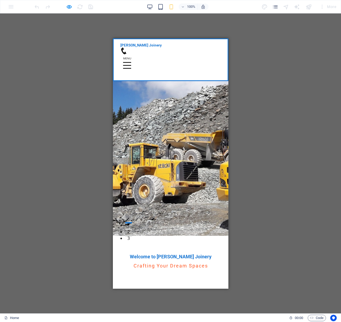
scroll to position [82, 0]
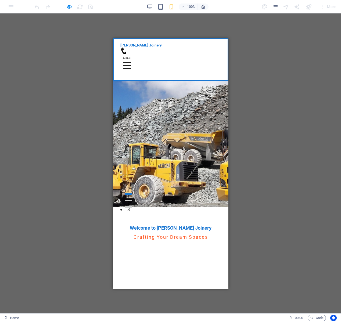
click at [63, 8] on div at bounding box center [64, 6] width 60 height 9
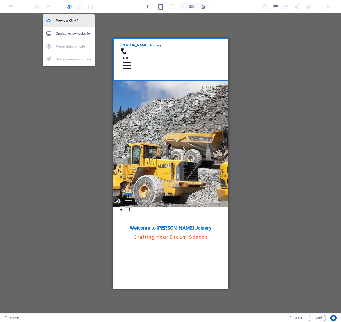
drag, startPoint x: 67, startPoint y: 8, endPoint x: 76, endPoint y: 16, distance: 12.2
click at [67, 8] on icon "button" at bounding box center [69, 7] width 6 height 6
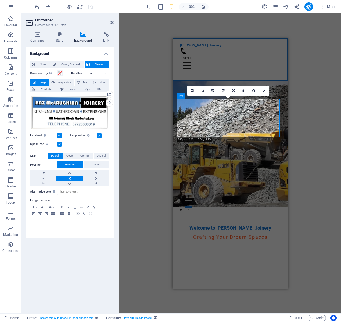
click at [99, 136] on label at bounding box center [99, 135] width 5 height 5
click at [59, 41] on h4 "Style" at bounding box center [61, 37] width 18 height 11
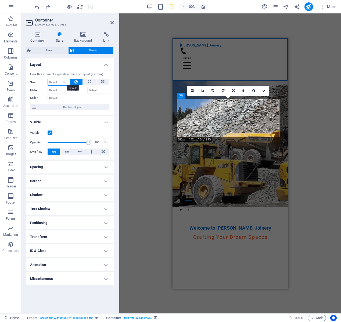
click at [48, 79] on select "Default auto px % 1/1 1/2 1/3 1/4 1/5 1/6 1/7 1/8 1/9 1/10" at bounding box center [57, 82] width 19 height 6
select select "%"
click option "%" at bounding box center [0, 0] width 0 height 0
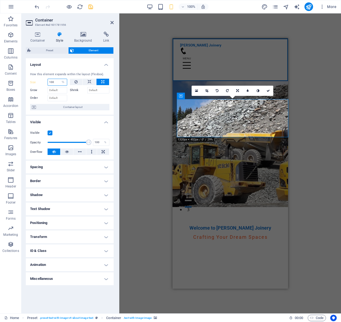
drag, startPoint x: 59, startPoint y: 80, endPoint x: 43, endPoint y: 80, distance: 15.8
click at [48, 80] on input "100" at bounding box center [57, 82] width 19 height 6
type input "75"
click at [85, 100] on div at bounding box center [90, 97] width 40 height 8
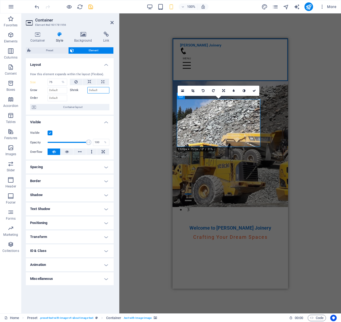
click at [96, 91] on input "Shrink" at bounding box center [98, 90] width 22 height 6
click at [62, 91] on input "Grow" at bounding box center [58, 90] width 20 height 6
click at [59, 98] on input "Order" at bounding box center [58, 98] width 20 height 6
click at [91, 92] on input "Shrink" at bounding box center [98, 90] width 22 height 6
type input "100"
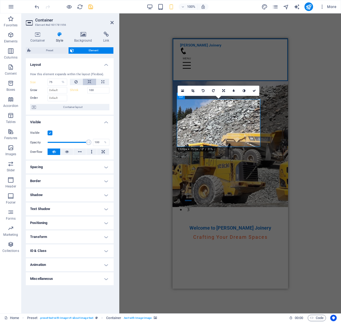
click at [91, 83] on icon at bounding box center [90, 82] width 4 height 6
select select "DISABLED_OPTION_VALUE"
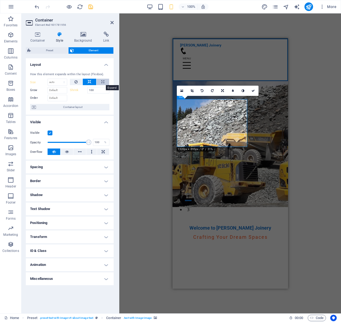
click at [105, 82] on button at bounding box center [102, 82] width 13 height 6
type input "100"
select select "%"
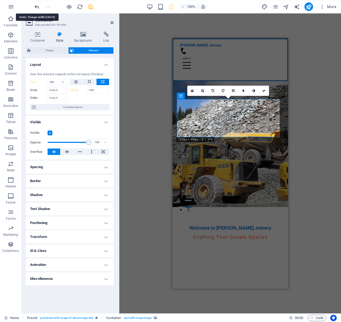
click at [38, 7] on icon "undo" at bounding box center [37, 7] width 6 height 6
select select "DISABLED_OPTION_VALUE"
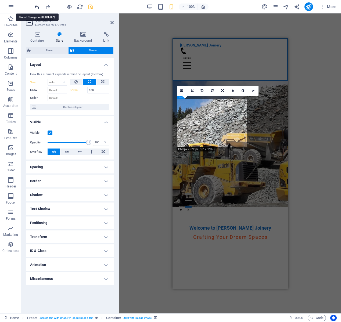
click at [38, 7] on icon "undo" at bounding box center [37, 7] width 6 height 6
type input "75"
select select "%"
click at [38, 7] on icon "undo" at bounding box center [37, 7] width 6 height 6
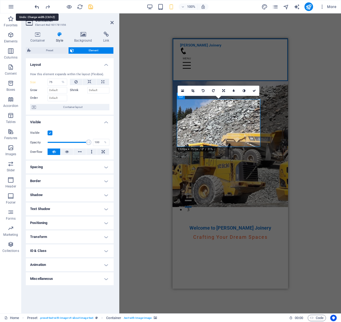
type input "100"
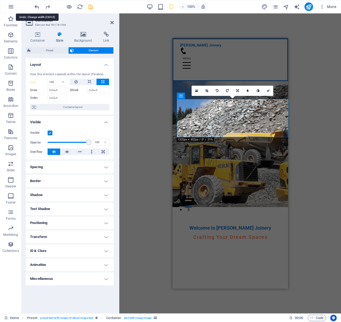
click at [38, 7] on icon "undo" at bounding box center [37, 7] width 6 height 6
select select "DISABLED_OPTION_VALUE"
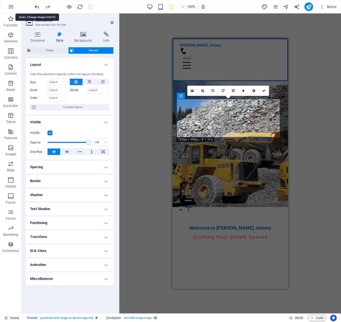
click at [38, 7] on icon "undo" at bounding box center [37, 7] width 6 height 6
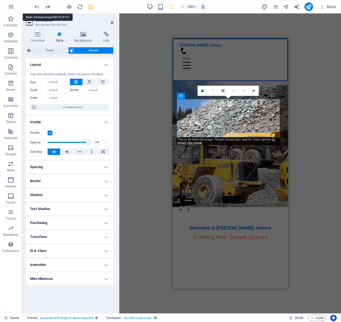
click at [48, 7] on icon "redo" at bounding box center [48, 7] width 6 height 6
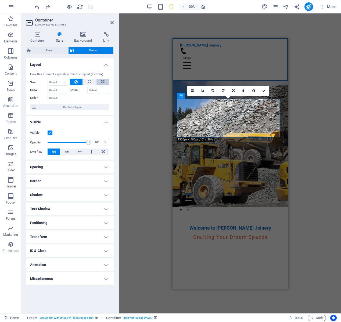
click at [105, 83] on button at bounding box center [102, 82] width 13 height 6
type input "100"
select select "%"
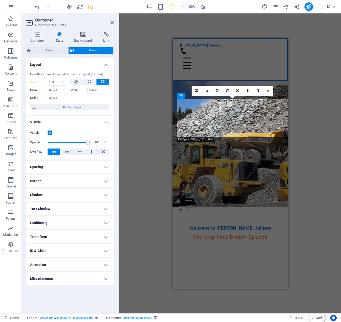
click at [305, 114] on div "Drag here to replace the existing content. Press “Ctrl” if you want to create a…" at bounding box center [230, 163] width 222 height 300
click at [85, 171] on h4 "Spacing" at bounding box center [70, 167] width 88 height 13
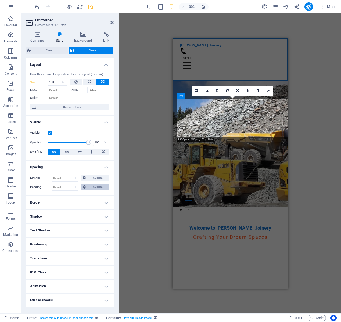
click at [97, 187] on span "Custom" at bounding box center [98, 187] width 20 height 6
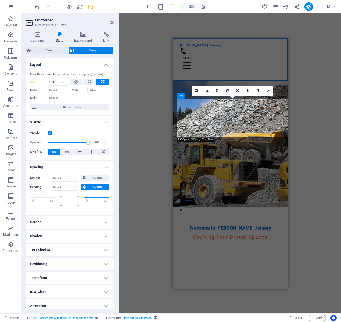
click at [95, 201] on input "number" at bounding box center [99, 201] width 19 height 6
type input "15"
type input "0"
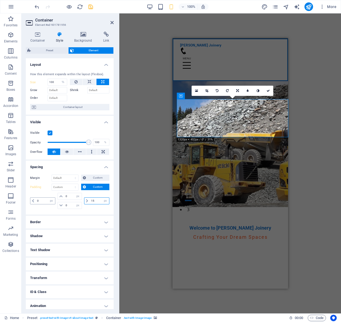
type input "15"
drag, startPoint x: 43, startPoint y: 203, endPoint x: 8, endPoint y: 203, distance: 35.5
click at [36, 203] on input "0" at bounding box center [45, 201] width 19 height 6
type input "15"
drag, startPoint x: 68, startPoint y: 205, endPoint x: 56, endPoint y: 206, distance: 12.1
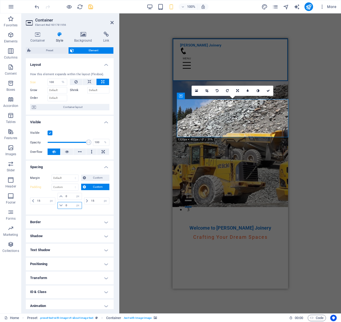
click at [64, 206] on input "0" at bounding box center [72, 205] width 17 height 6
type input "25"
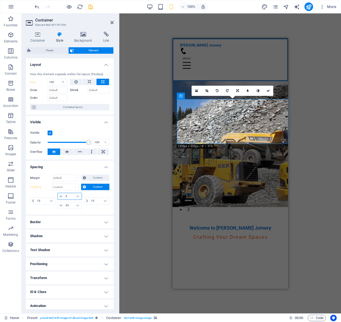
drag, startPoint x: 68, startPoint y: 196, endPoint x: 51, endPoint y: 197, distance: 17.7
click at [64, 196] on input "0" at bounding box center [72, 196] width 17 height 6
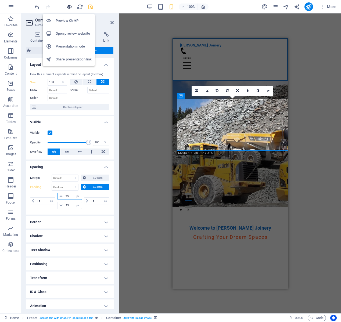
type input "25"
drag, startPoint x: 68, startPoint y: 8, endPoint x: 108, endPoint y: 41, distance: 51.1
click at [68, 8] on icon "button" at bounding box center [69, 7] width 6 height 6
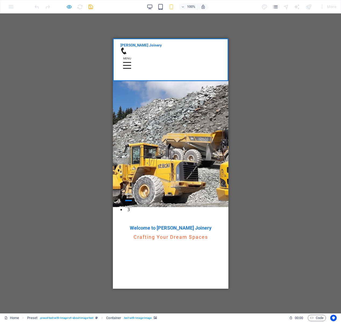
click at [71, 8] on icon "button" at bounding box center [69, 7] width 6 height 6
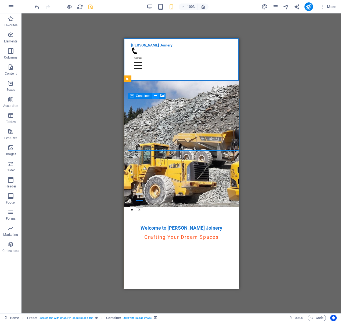
click at [155, 96] on icon at bounding box center [155, 96] width 3 height 6
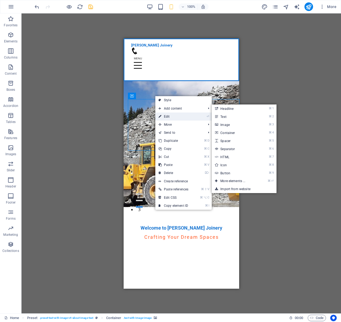
click at [171, 115] on link "⏎ Edit" at bounding box center [173, 117] width 36 height 8
select select "%"
select select "px"
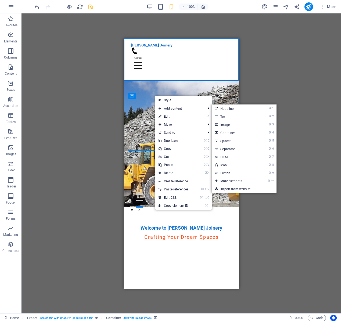
select select "px"
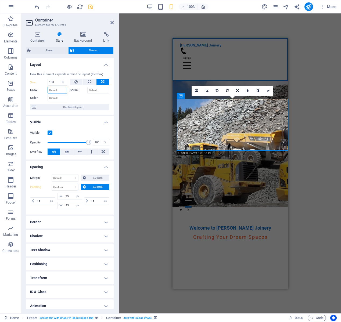
click at [56, 92] on input "Grow" at bounding box center [58, 90] width 20 height 6
drag, startPoint x: 55, startPoint y: 90, endPoint x: 44, endPoint y: 89, distance: 11.0
click at [48, 89] on input "100" at bounding box center [58, 90] width 20 height 6
type input "100"
click at [37, 7] on icon "undo" at bounding box center [37, 7] width 6 height 6
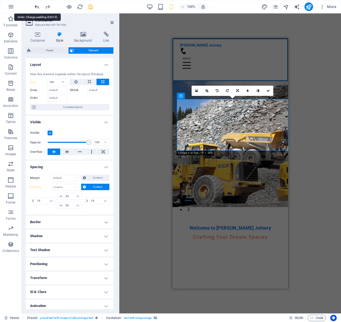
click at [37, 7] on icon "undo" at bounding box center [37, 7] width 6 height 6
type input "0"
click at [37, 7] on icon "undo" at bounding box center [37, 7] width 6 height 6
type input "0"
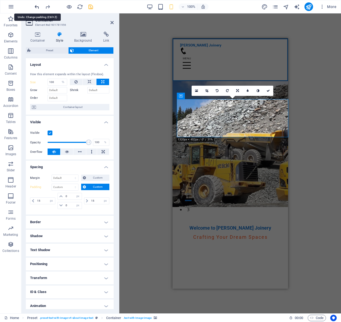
click at [37, 7] on icon "undo" at bounding box center [37, 7] width 6 height 6
type input "0"
click at [37, 7] on icon "undo" at bounding box center [37, 7] width 6 height 6
select select "DISABLED_OPTION_VALUE"
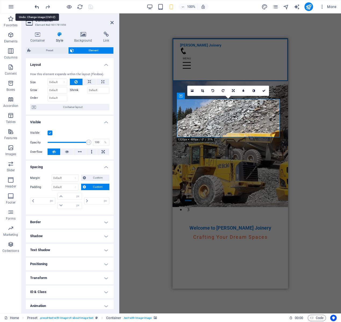
click at [37, 7] on icon "undo" at bounding box center [37, 7] width 6 height 6
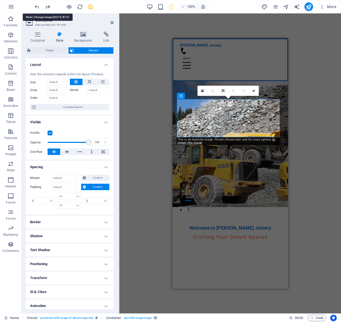
click at [48, 8] on icon "redo" at bounding box center [48, 7] width 6 height 6
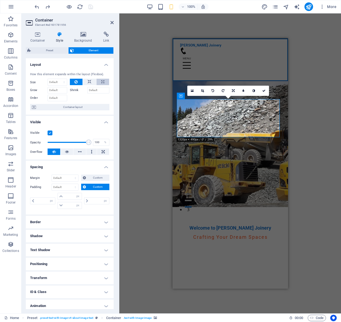
click at [96, 82] on button at bounding box center [102, 82] width 13 height 6
type input "100"
select select "%"
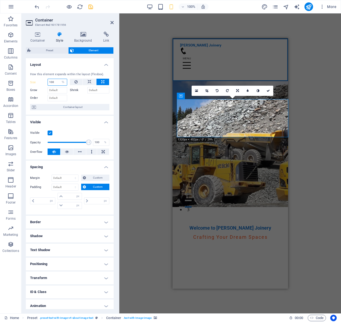
drag, startPoint x: 56, startPoint y: 83, endPoint x: 31, endPoint y: 84, distance: 25.8
click at [48, 84] on input "100" at bounding box center [57, 82] width 19 height 6
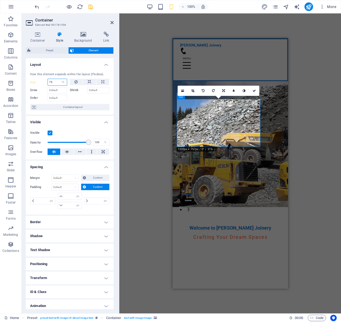
drag, startPoint x: 55, startPoint y: 82, endPoint x: 26, endPoint y: 84, distance: 29.8
click at [48, 83] on input "75" at bounding box center [57, 82] width 19 height 6
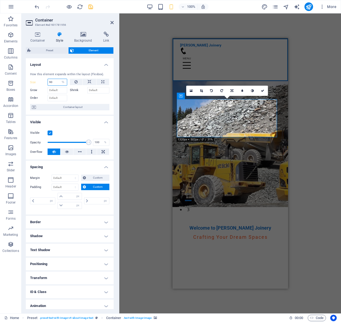
type input "90"
click at [90, 121] on h4 "Visible" at bounding box center [70, 121] width 88 height 10
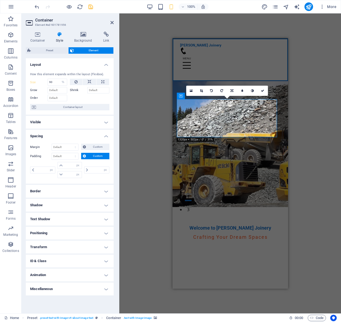
click at [84, 137] on h4 "Spacing" at bounding box center [70, 135] width 88 height 10
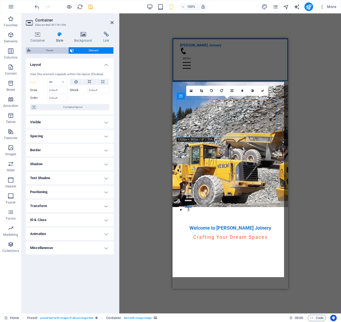
click at [50, 52] on span "Preset" at bounding box center [50, 50] width 34 height 6
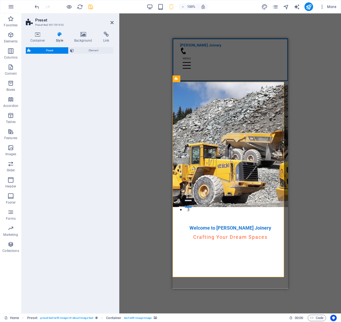
select select "rem"
select select "px"
select select "preset-text-with-image-v4-about-image-text"
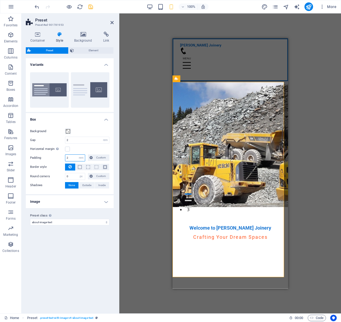
drag, startPoint x: 73, startPoint y: 157, endPoint x: 44, endPoint y: 158, distance: 28.5
click at [65, 158] on input "2" at bounding box center [75, 158] width 20 height 6
type input "1"
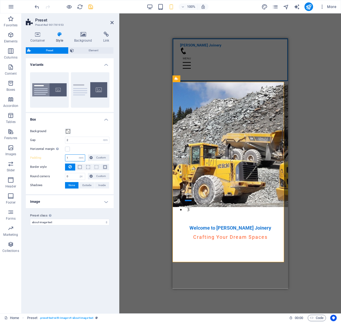
drag, startPoint x: 72, startPoint y: 159, endPoint x: 29, endPoint y: 160, distance: 43.0
click at [65, 159] on input "1" at bounding box center [75, 158] width 20 height 6
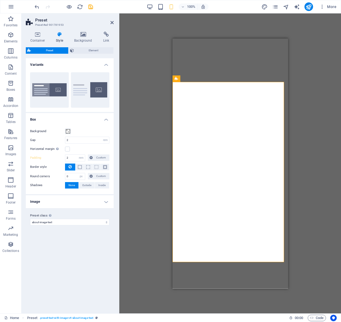
select select "rem"
select select "px"
select select "%"
select select "px"
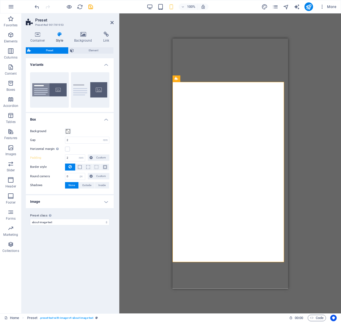
select select "preset-text-with-image-v4-about-image-text"
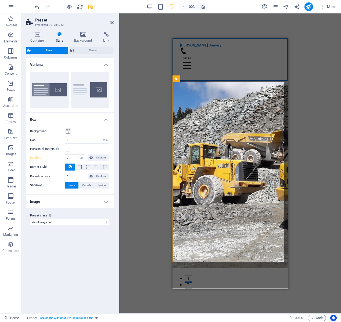
scroll to position [82, 0]
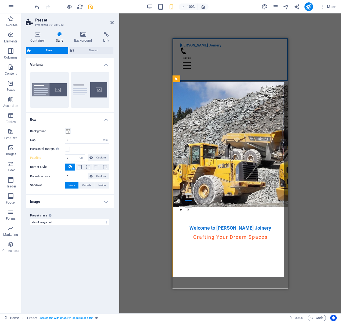
click at [68, 201] on h4 "Image" at bounding box center [70, 201] width 88 height 13
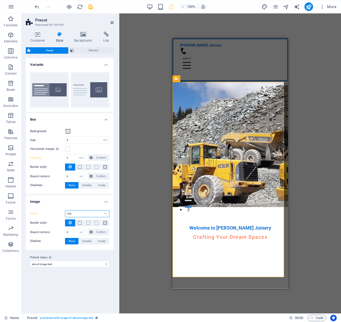
drag, startPoint x: 78, startPoint y: 214, endPoint x: 33, endPoint y: 208, distance: 44.9
click at [65, 211] on input "100" at bounding box center [87, 214] width 44 height 6
drag, startPoint x: 73, startPoint y: 215, endPoint x: 30, endPoint y: 215, distance: 43.2
click at [65, 215] on input "95" at bounding box center [87, 214] width 44 height 6
type input "100"
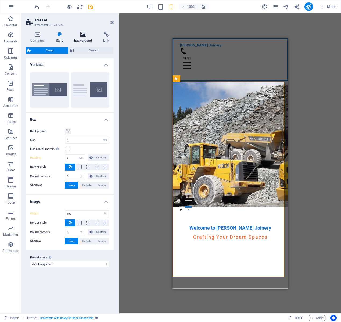
click at [85, 39] on h4 "Background" at bounding box center [84, 37] width 29 height 11
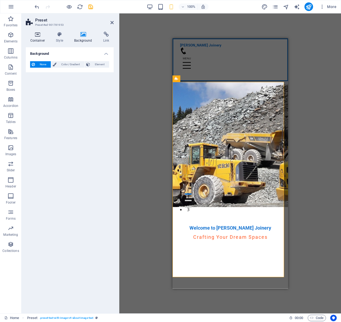
click at [41, 40] on h4 "Container" at bounding box center [39, 37] width 26 height 11
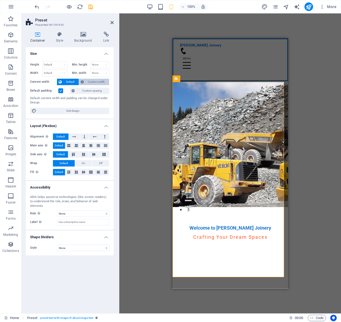
click at [97, 82] on span "Custom width" at bounding box center [96, 82] width 22 height 6
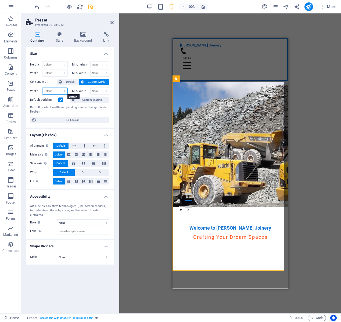
click at [42, 88] on select "Default px rem % em vh vw" at bounding box center [54, 91] width 25 height 6
select select "%"
click option "%" at bounding box center [0, 0] width 0 height 0
click at [91, 88] on select "None px rem % vh vw" at bounding box center [100, 91] width 19 height 6
type input "100"
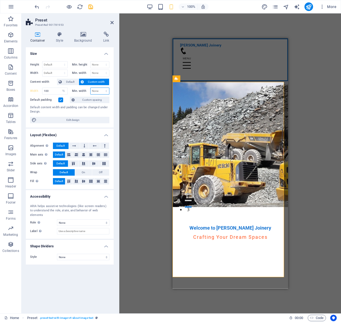
click at [91, 88] on select "None px rem % vh vw" at bounding box center [100, 91] width 19 height 6
select select "%"
click option "%" at bounding box center [0, 0] width 0 height 0
type input "100"
click at [47, 90] on input "100" at bounding box center [54, 91] width 25 height 6
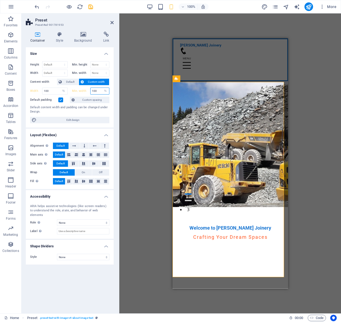
click at [99, 92] on input "100" at bounding box center [100, 91] width 19 height 6
click at [61, 100] on label at bounding box center [60, 100] width 5 height 5
click at [0, 0] on input "Default padding" at bounding box center [0, 0] width 0 height 0
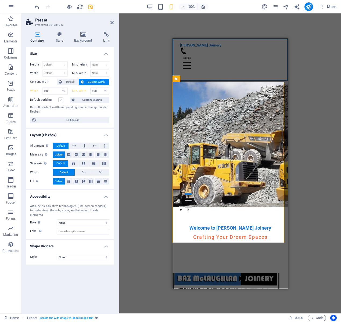
click at [61, 100] on label at bounding box center [60, 100] width 5 height 5
click at [0, 0] on input "Default padding" at bounding box center [0, 0] width 0 height 0
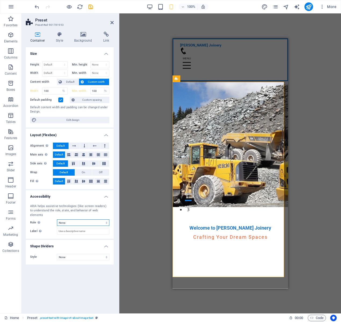
click option "None" at bounding box center [0, 0] width 0 height 0
click at [58, 38] on h4 "Style" at bounding box center [61, 37] width 18 height 11
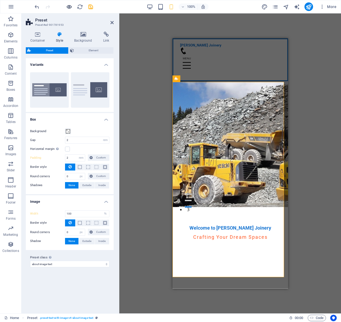
click at [72, 6] on div at bounding box center [64, 6] width 60 height 9
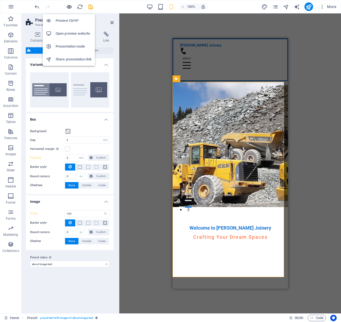
click at [70, 7] on icon "button" at bounding box center [69, 7] width 6 height 6
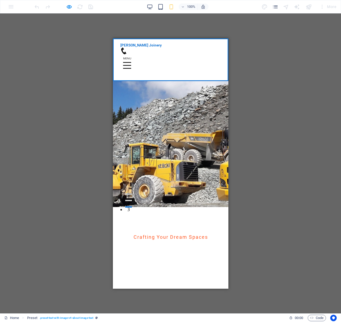
click at [182, 290] on div at bounding box center [166, 303] width 107 height 27
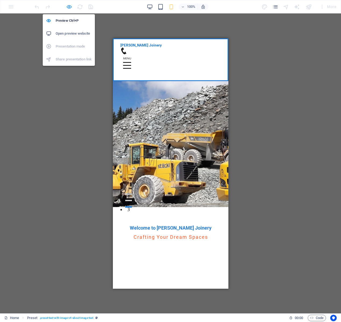
click at [70, 9] on icon "button" at bounding box center [69, 7] width 6 height 6
select select "rem"
select select "px"
select select "%"
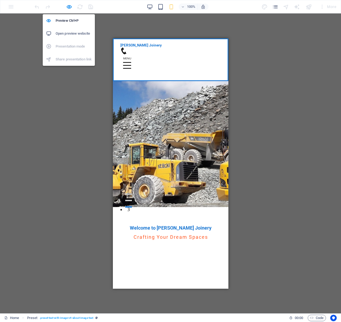
select select "px"
select select "preset-text-with-image-v4-about-image-text"
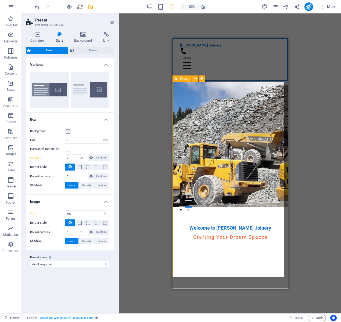
select select "%"
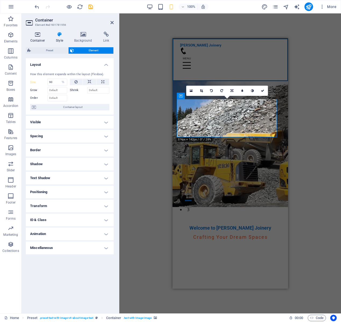
click at [42, 37] on h4 "Container" at bounding box center [39, 37] width 26 height 11
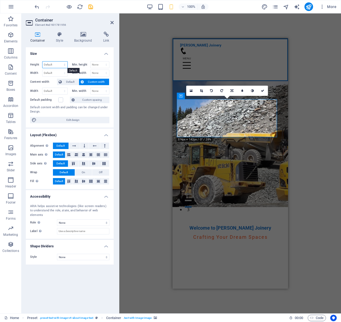
click at [42, 62] on select "Default px rem % vh vw" at bounding box center [54, 65] width 25 height 6
select select "%"
click option "%" at bounding box center [0, 0] width 0 height 0
type input "100"
click at [91, 62] on select "None px rem % vh vw" at bounding box center [100, 65] width 19 height 6
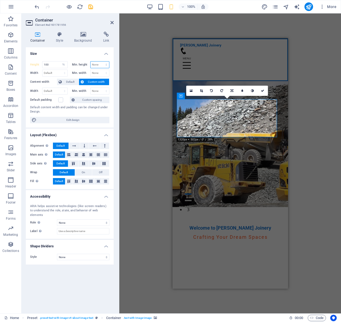
select select "%"
click option "%" at bounding box center [0, 0] width 0 height 0
type input "100"
click at [72, 82] on span "Default" at bounding box center [70, 82] width 14 height 6
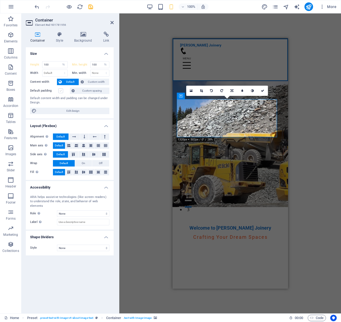
click at [61, 90] on label at bounding box center [60, 90] width 5 height 5
click at [0, 0] on input "Default padding" at bounding box center [0, 0] width 0 height 0
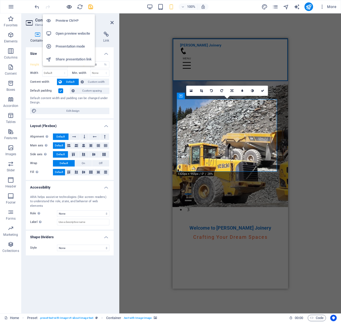
click at [70, 8] on icon "button" at bounding box center [69, 7] width 6 height 6
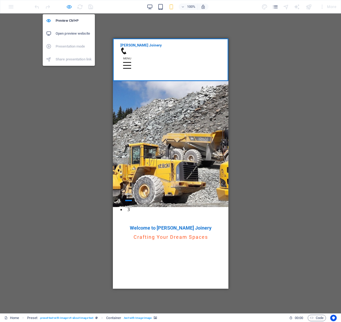
click at [68, 6] on icon "button" at bounding box center [69, 7] width 6 height 6
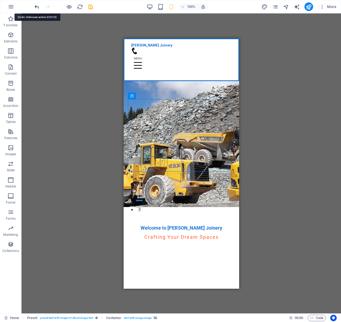
click at [37, 6] on icon "undo" at bounding box center [37, 7] width 6 height 6
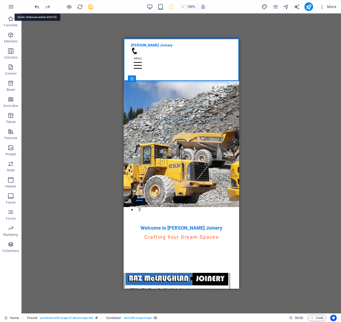
click at [37, 6] on icon "undo" at bounding box center [37, 7] width 6 height 6
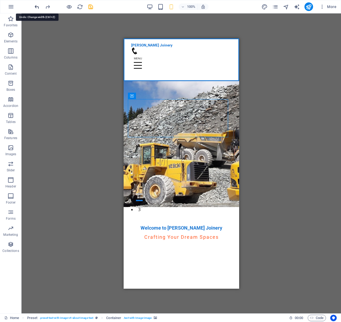
click at [37, 6] on icon "undo" at bounding box center [37, 7] width 6 height 6
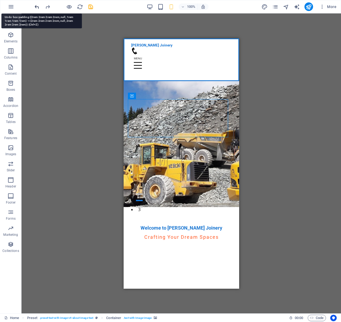
click at [37, 6] on icon "undo" at bounding box center [37, 7] width 6 height 6
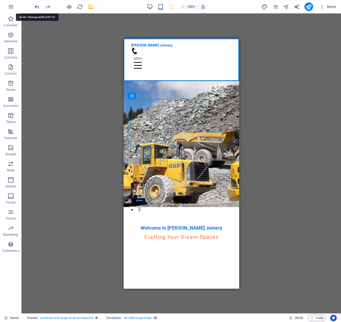
click at [37, 6] on icon "undo" at bounding box center [37, 7] width 6 height 6
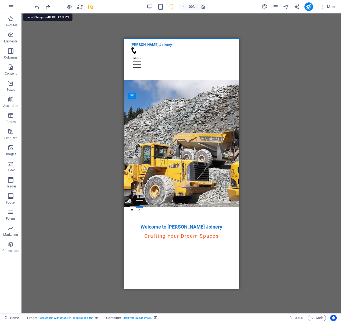
click at [46, 6] on icon "redo" at bounding box center [48, 7] width 6 height 6
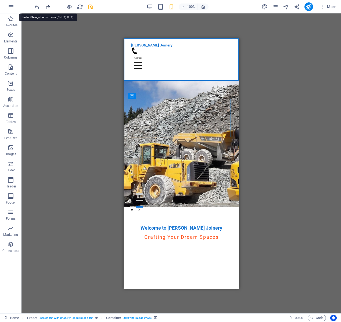
click at [47, 6] on icon "redo" at bounding box center [48, 7] width 6 height 6
click at [39, 8] on icon "undo" at bounding box center [37, 7] width 6 height 6
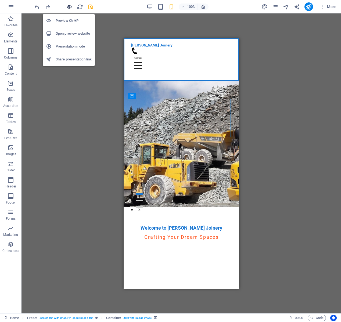
click at [71, 8] on icon "button" at bounding box center [69, 7] width 6 height 6
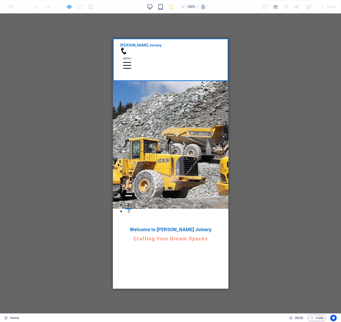
scroll to position [0, 0]
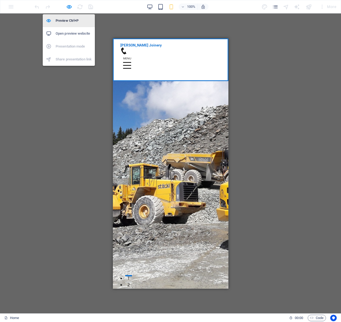
drag, startPoint x: 67, startPoint y: 6, endPoint x: 81, endPoint y: 15, distance: 17.1
click at [67, 7] on icon "button" at bounding box center [69, 7] width 6 height 6
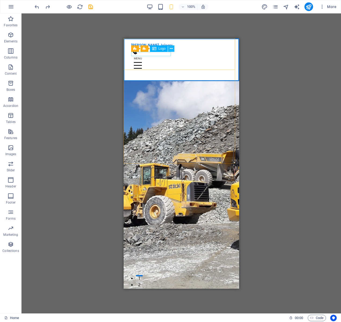
click at [172, 49] on icon at bounding box center [171, 49] width 3 height 6
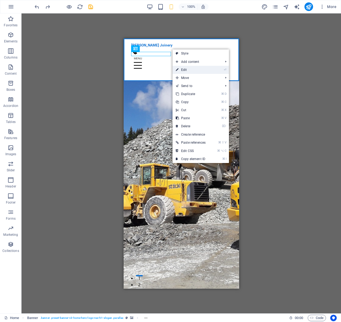
drag, startPoint x: 190, startPoint y: 71, endPoint x: 10, endPoint y: 31, distance: 183.8
click at [190, 71] on link "⏎ Edit" at bounding box center [190, 70] width 36 height 8
select select "px"
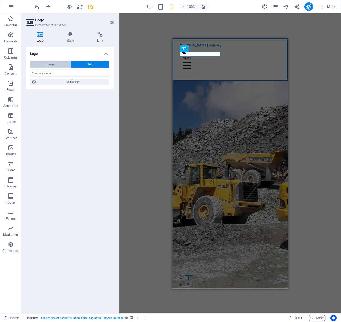
click at [64, 66] on button "Image" at bounding box center [50, 64] width 41 height 6
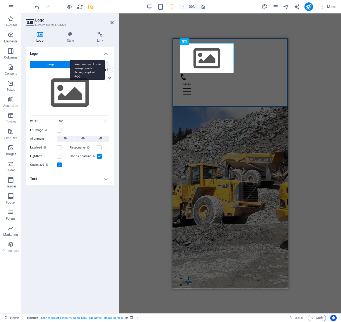
click at [110, 71] on div "Select files from the file manager, stock photos, or upload file(s)" at bounding box center [109, 70] width 8 height 8
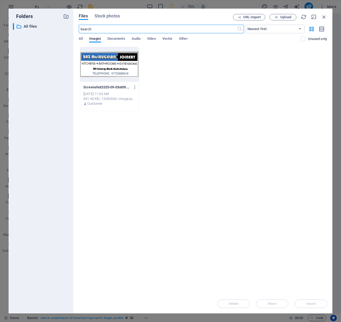
click at [127, 60] on div at bounding box center [109, 64] width 59 height 35
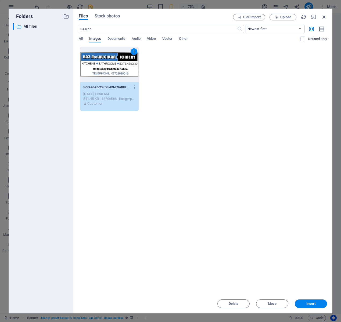
click at [319, 299] on div "Delete Move Insert" at bounding box center [203, 301] width 248 height 14
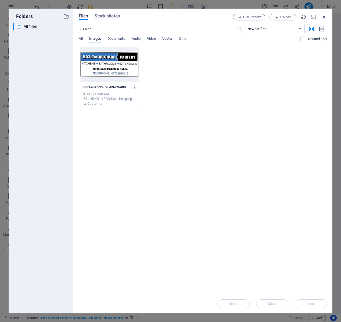
drag, startPoint x: 124, startPoint y: 77, endPoint x: 127, endPoint y: 82, distance: 5.8
click at [125, 77] on div at bounding box center [109, 64] width 59 height 35
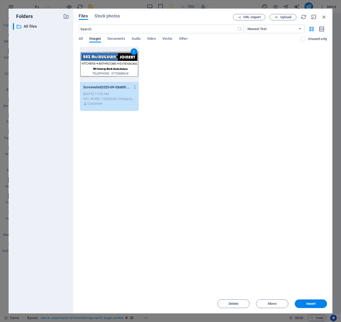
click at [305, 305] on span "Insert" at bounding box center [311, 303] width 28 height 3
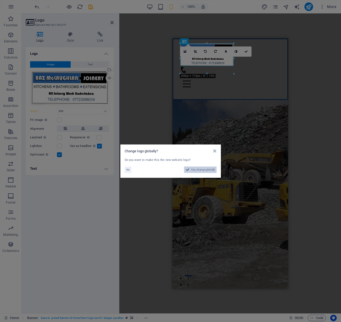
click at [193, 170] on span "Yes, change globally" at bounding box center [203, 170] width 24 height 6
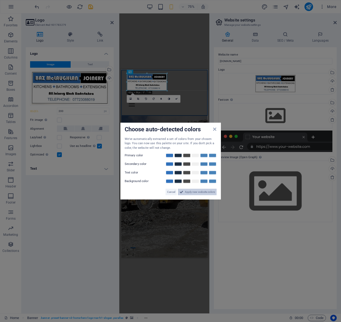
click at [190, 191] on span "Apply new website colors" at bounding box center [200, 192] width 30 height 6
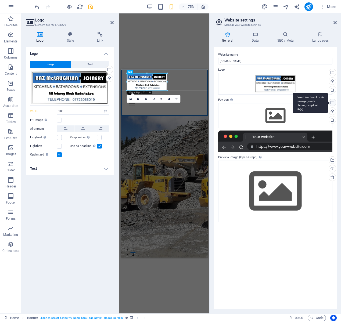
click at [333, 104] on div "Select files from the file manager, stock photos, or upload file(s)" at bounding box center [332, 103] width 8 height 8
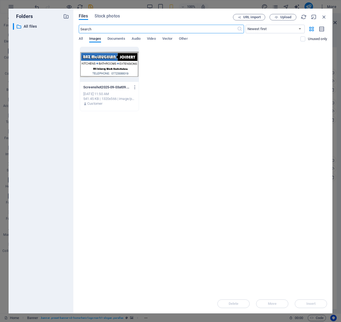
click at [126, 75] on div at bounding box center [109, 64] width 59 height 35
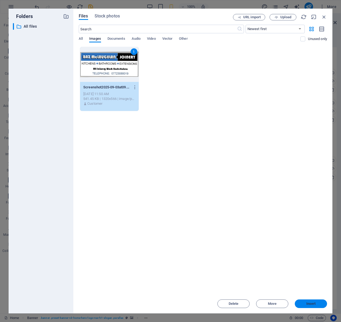
click at [318, 306] on button "Insert" at bounding box center [311, 303] width 32 height 9
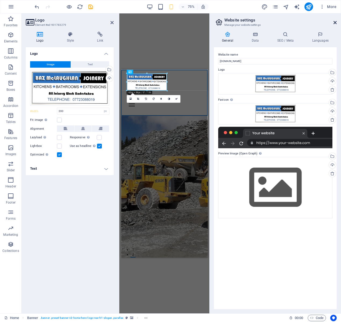
click at [336, 22] on icon at bounding box center [334, 22] width 3 height 4
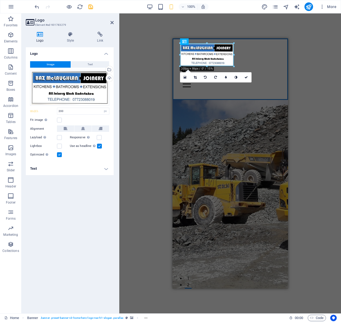
click at [111, 22] on icon at bounding box center [111, 22] width 3 height 4
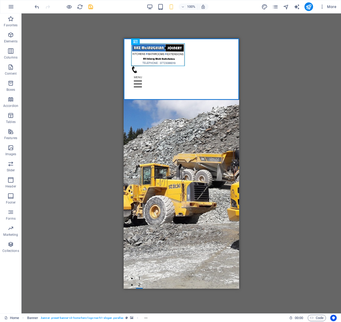
drag, startPoint x: 93, startPoint y: 48, endPoint x: 96, endPoint y: 56, distance: 8.6
click at [93, 48] on div "H2 Banner Banner Container Spacer H3 Spacer Banner Menu Bar Banner Menu Contain…" at bounding box center [180, 163] width 319 height 300
click at [258, 86] on div "H2 Banner Banner Container Spacer H3 Spacer Banner Menu Bar Banner Menu Contain…" at bounding box center [180, 163] width 319 height 300
click at [72, 7] on div at bounding box center [64, 6] width 60 height 9
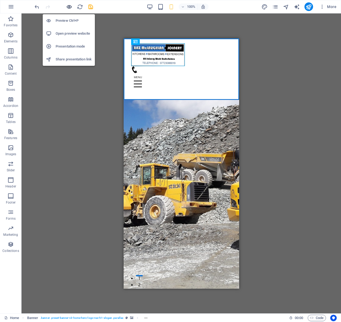
click at [70, 8] on icon "button" at bounding box center [69, 7] width 6 height 6
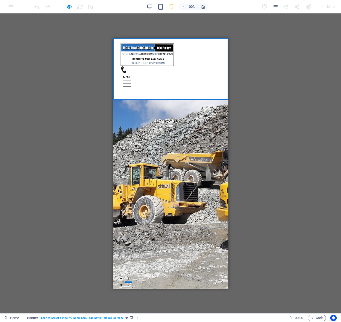
click at [127, 66] on icon at bounding box center [123, 69] width 7 height 7
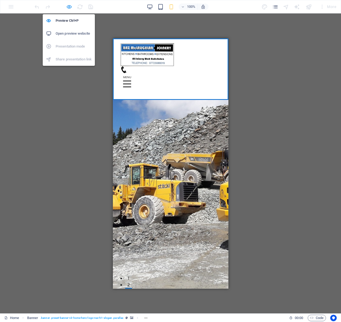
click at [66, 7] on icon "button" at bounding box center [69, 7] width 6 height 6
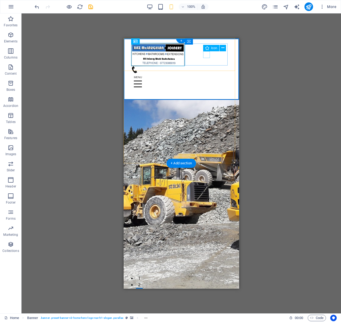
click at [206, 66] on figure at bounding box center [179, 69] width 96 height 7
click at [205, 66] on figure at bounding box center [179, 69] width 96 height 7
select select "xMidYMid"
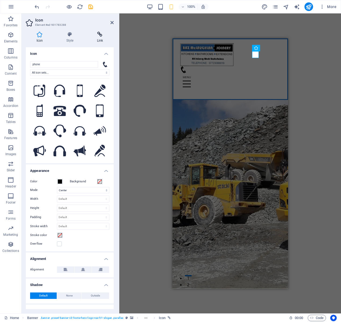
click at [102, 38] on h4 "Link" at bounding box center [99, 37] width 27 height 11
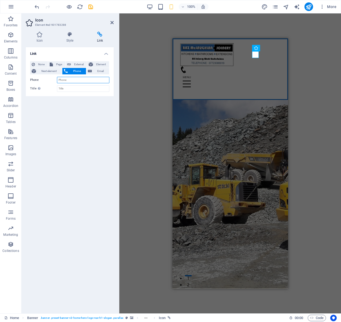
click at [76, 80] on input "Phone" at bounding box center [83, 80] width 52 height 6
type input "+447723088019"
click at [79, 109] on div "Link None Page External Element Next element Phone Email Page Home Subpage Lega…" at bounding box center [70, 178] width 88 height 262
click at [91, 7] on icon "save" at bounding box center [91, 7] width 6 height 6
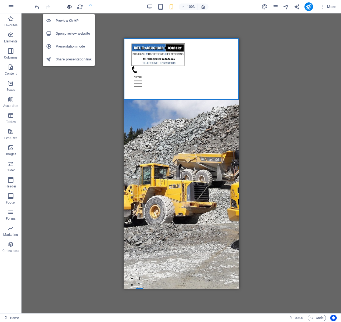
click at [72, 8] on icon "button" at bounding box center [69, 7] width 6 height 6
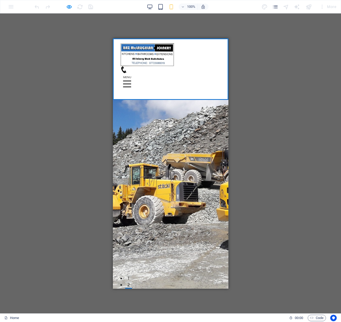
click at [127, 66] on icon at bounding box center [123, 69] width 7 height 7
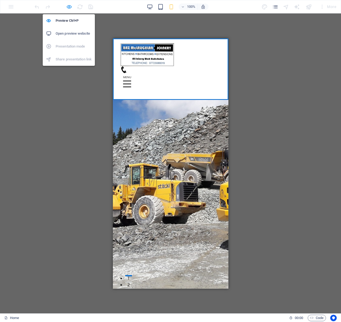
click at [70, 7] on icon "button" at bounding box center [69, 7] width 6 height 6
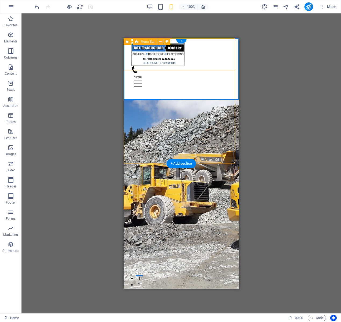
click at [190, 67] on div "Home About Services Testimonials Contact" at bounding box center [180, 69] width 115 height 62
drag, startPoint x: 190, startPoint y: 67, endPoint x: 135, endPoint y: 68, distance: 55.3
click at [190, 67] on div "Home About Services Testimonials Contact" at bounding box center [180, 69] width 115 height 62
select select "px"
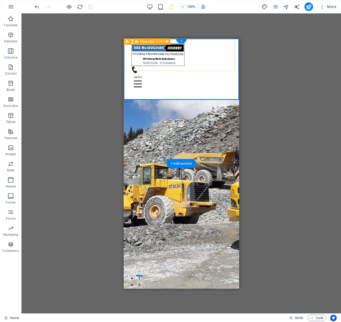
select select "px"
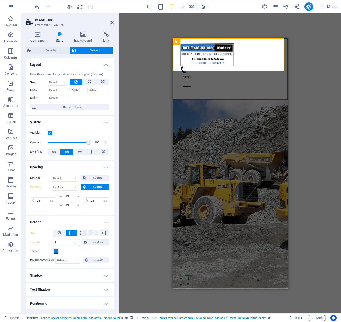
scroll to position [57, 0]
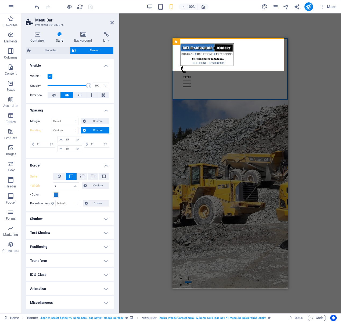
drag, startPoint x: 70, startPoint y: 149, endPoint x: 49, endPoint y: 149, distance: 21.2
click at [64, 149] on input "15" at bounding box center [72, 149] width 17 height 6
type input "20"
drag, startPoint x: 69, startPoint y: 139, endPoint x: 50, endPoint y: 140, distance: 18.8
click at [64, 140] on input "15" at bounding box center [72, 139] width 17 height 6
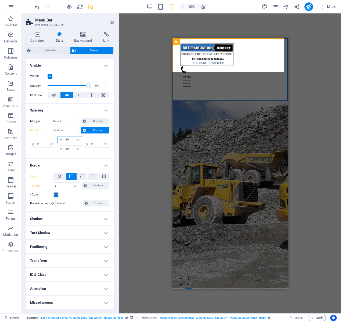
type input "20"
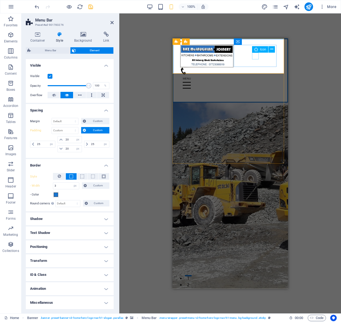
click at [255, 67] on figure at bounding box center [228, 70] width 96 height 7
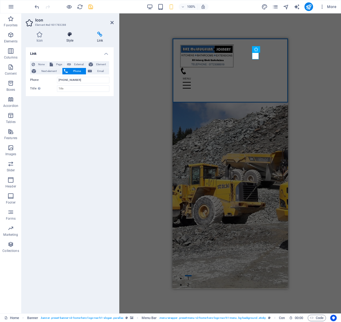
click at [69, 38] on h4 "Style" at bounding box center [71, 37] width 31 height 11
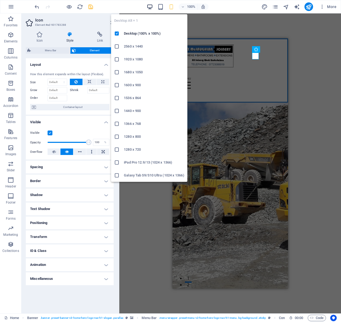
click at [150, 7] on icon "button" at bounding box center [150, 7] width 6 height 6
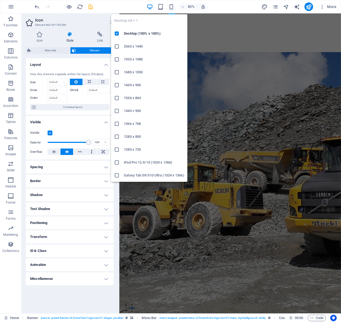
click at [150, 7] on icon "button" at bounding box center [150, 7] width 6 height 6
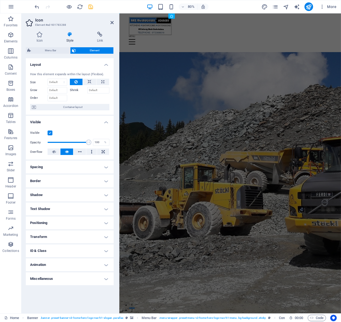
click at [248, 184] on figure at bounding box center [257, 200] width 277 height 375
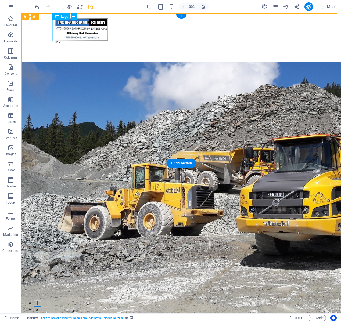
click at [95, 36] on div at bounding box center [182, 29] width 254 height 23
select select "px"
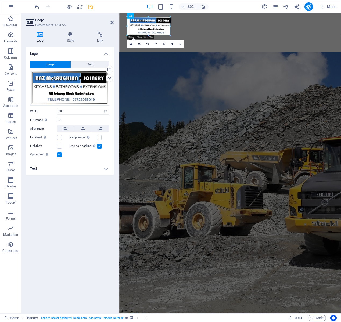
click at [59, 120] on label at bounding box center [59, 120] width 5 height 5
click at [0, 0] on input "Fit image Automatically fit image to a fixed width and height" at bounding box center [0, 0] width 0 height 0
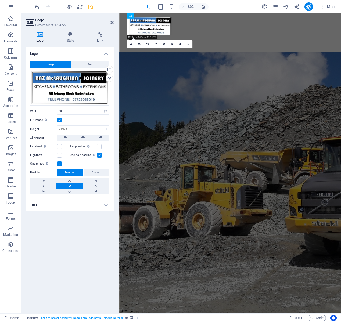
click at [60, 120] on label at bounding box center [59, 120] width 5 height 5
click at [0, 0] on input "Fit image Automatically fit image to a fixed width and height" at bounding box center [0, 0] width 0 height 0
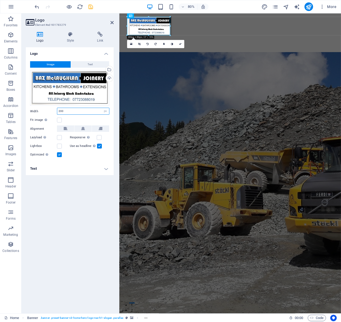
drag, startPoint x: 71, startPoint y: 112, endPoint x: 38, endPoint y: 111, distance: 33.0
click at [57, 111] on input "200" at bounding box center [83, 111] width 52 height 6
type input "300"
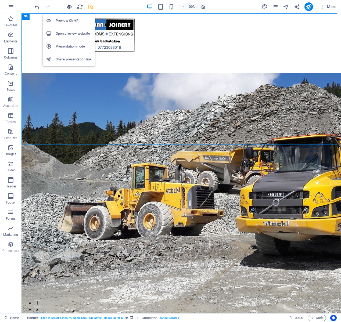
click at [70, 8] on icon "button" at bounding box center [69, 7] width 6 height 6
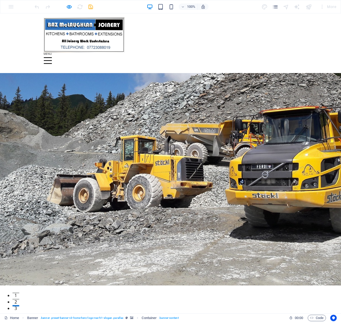
scroll to position [0, 0]
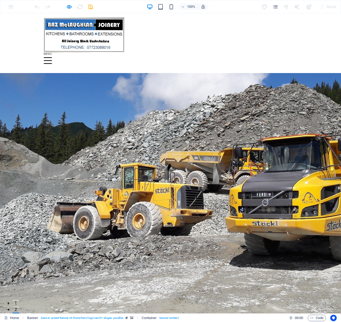
click at [52, 57] on div at bounding box center [48, 60] width 8 height 7
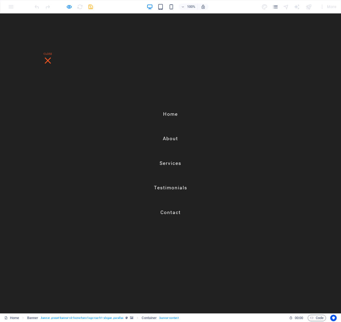
click at [51, 57] on div at bounding box center [48, 60] width 6 height 6
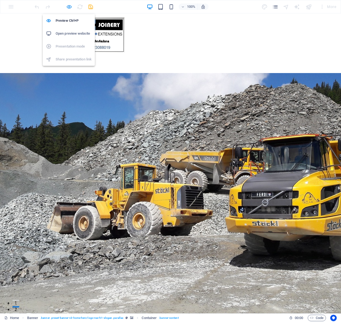
click at [71, 7] on icon "button" at bounding box center [69, 7] width 6 height 6
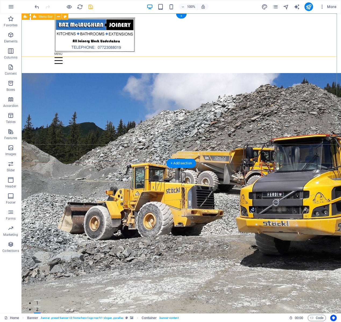
click at [165, 54] on div "Home About Services Testimonials Contact" at bounding box center [180, 43] width 319 height 60
select select "px"
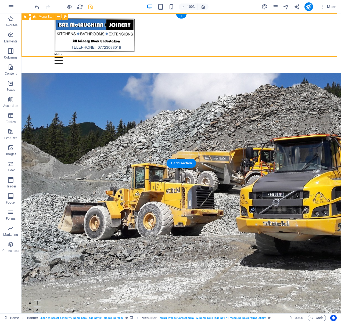
select select "px"
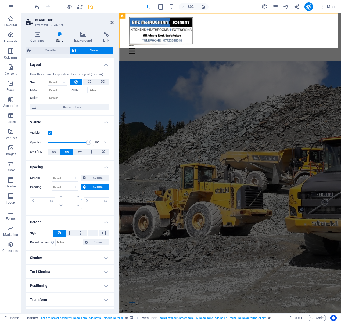
click at [68, 198] on input "number" at bounding box center [72, 196] width 17 height 6
type input "25"
type input "0"
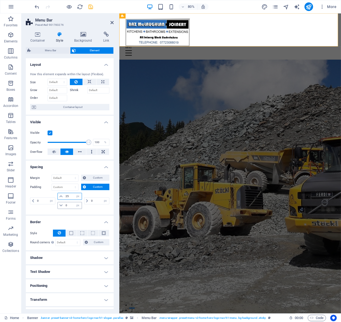
type input "25"
drag, startPoint x: 70, startPoint y: 204, endPoint x: 50, endPoint y: 205, distance: 19.9
click at [64, 205] on input "0" at bounding box center [72, 205] width 17 height 6
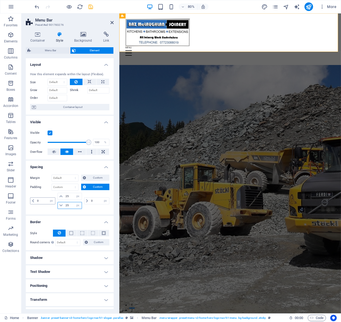
type input "25"
drag, startPoint x: 41, startPoint y: 203, endPoint x: 10, endPoint y: 202, distance: 31.7
click at [36, 202] on input "0" at bounding box center [45, 201] width 19 height 6
type input "25"
drag, startPoint x: 95, startPoint y: 202, endPoint x: 56, endPoint y: 198, distance: 39.7
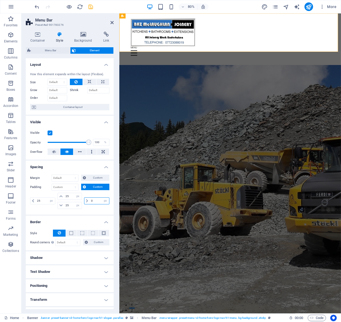
click at [90, 198] on input "0" at bounding box center [99, 201] width 19 height 6
type input "25"
select select "px"
type input "25"
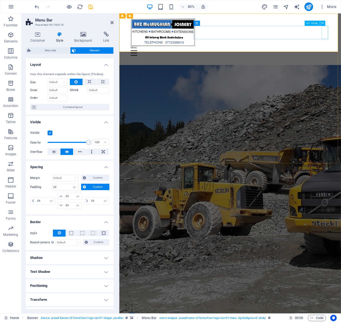
click at [341, 55] on div at bounding box center [257, 63] width 249 height 17
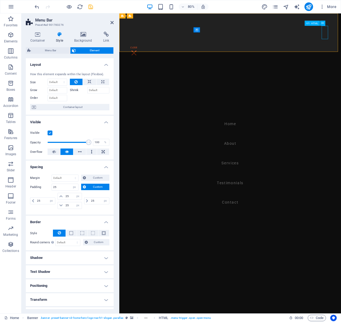
click at [142, 55] on div at bounding box center [137, 63] width 8 height 17
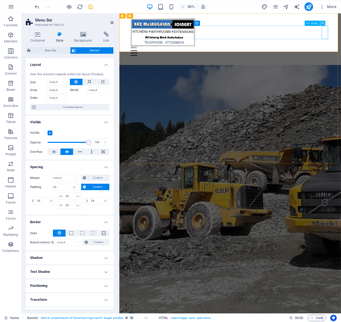
click at [324, 24] on icon at bounding box center [322, 23] width 2 height 5
click at [324, 23] on button at bounding box center [322, 23] width 5 height 5
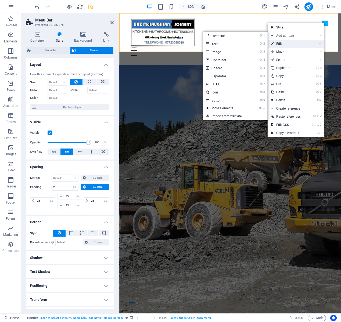
click at [298, 44] on link "⏎ Edit" at bounding box center [286, 44] width 36 height 8
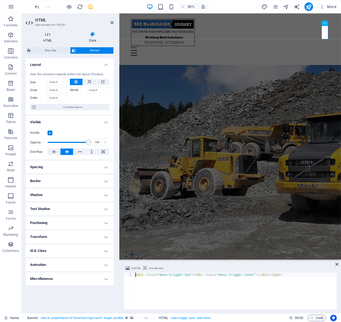
click at [49, 40] on h4 "HTML" at bounding box center [49, 37] width 46 height 11
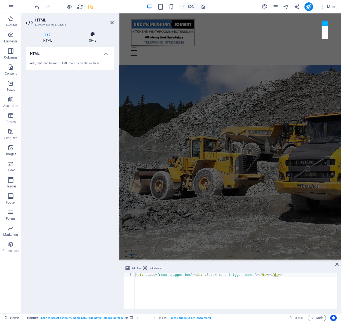
click at [93, 40] on h4 "Style" at bounding box center [92, 37] width 42 height 11
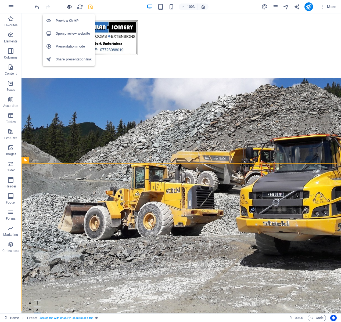
click at [68, 7] on icon "button" at bounding box center [69, 7] width 6 height 6
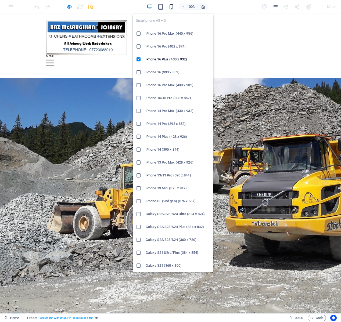
click at [172, 8] on icon "button" at bounding box center [171, 7] width 6 height 6
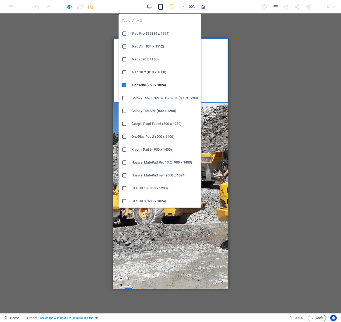
click at [159, 5] on icon "button" at bounding box center [160, 7] width 6 height 6
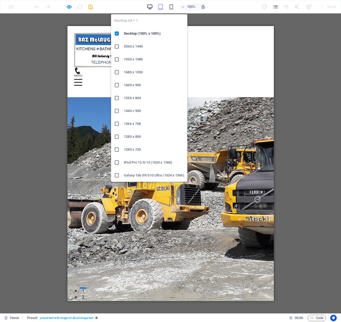
click at [151, 7] on icon "button" at bounding box center [150, 7] width 6 height 6
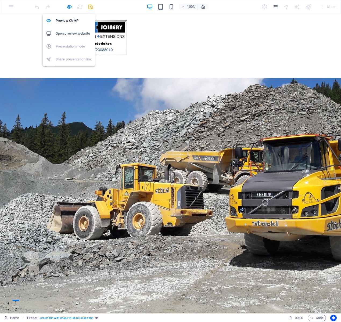
drag, startPoint x: 69, startPoint y: 6, endPoint x: 69, endPoint y: 11, distance: 4.6
click at [69, 6] on icon "button" at bounding box center [69, 7] width 6 height 6
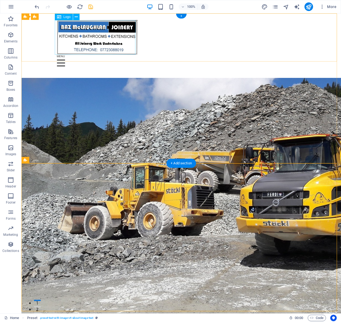
click at [121, 46] on div at bounding box center [181, 37] width 249 height 35
drag, startPoint x: 121, startPoint y: 46, endPoint x: 23, endPoint y: 55, distance: 97.9
click at [121, 46] on div at bounding box center [181, 37] width 249 height 35
select select "px"
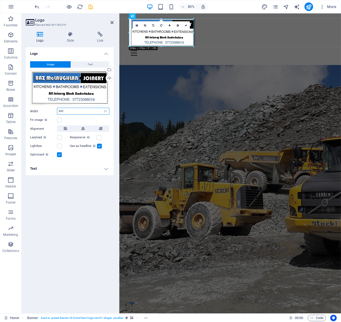
drag, startPoint x: 76, startPoint y: 112, endPoint x: 40, endPoint y: 113, distance: 35.5
click at [57, 113] on input "300" at bounding box center [83, 111] width 52 height 6
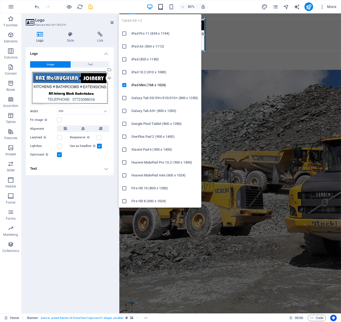
click at [160, 8] on icon "button" at bounding box center [160, 7] width 6 height 6
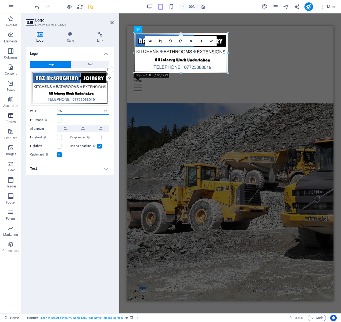
drag, startPoint x: 75, startPoint y: 113, endPoint x: 10, endPoint y: 112, distance: 65.5
click at [57, 113] on input "350" at bounding box center [83, 111] width 52 height 6
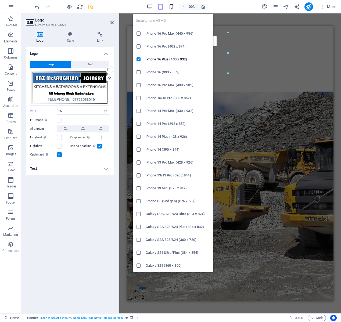
click at [173, 6] on icon "button" at bounding box center [171, 7] width 6 height 6
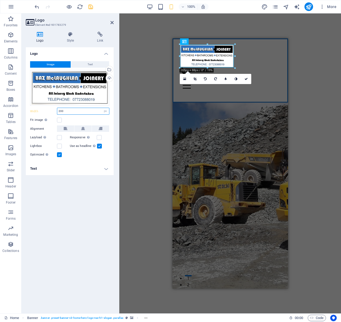
click at [88, 113] on input "200" at bounding box center [83, 111] width 52 height 6
drag, startPoint x: 86, startPoint y: 111, endPoint x: 27, endPoint y: 107, distance: 59.5
click at [57, 108] on input "200" at bounding box center [83, 111] width 52 height 6
type input "250"
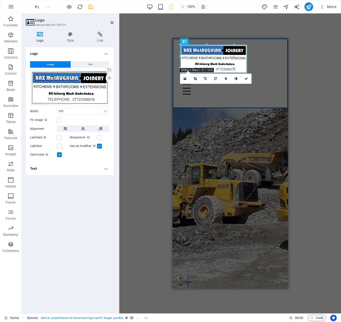
click at [311, 145] on div "H2 Banner Banner Container Spacer H3 Spacer Banner Menu Bar Banner Menu Contain…" at bounding box center [230, 163] width 222 height 300
drag, startPoint x: 237, startPoint y: 117, endPoint x: 238, endPoint y: 133, distance: 16.2
click at [236, 322] on div "Crafting Your Dream Spaces" at bounding box center [229, 327] width 107 height 7
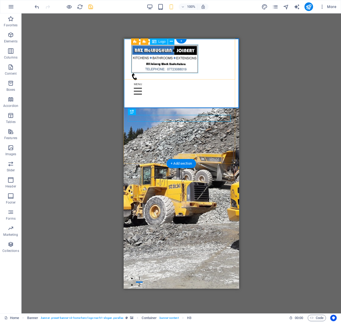
click at [184, 70] on div at bounding box center [181, 58] width 100 height 29
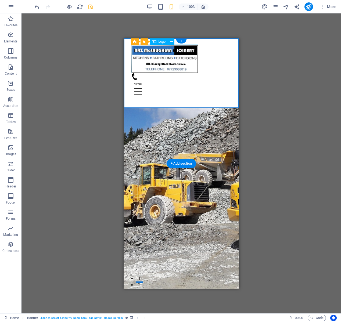
click at [185, 68] on div at bounding box center [181, 58] width 100 height 29
select select "px"
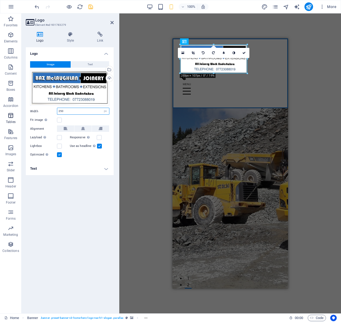
drag, startPoint x: 79, startPoint y: 111, endPoint x: 14, endPoint y: 114, distance: 65.1
click at [57, 111] on input "250" at bounding box center [83, 111] width 52 height 6
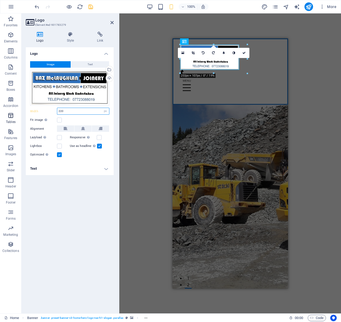
drag, startPoint x: 42, startPoint y: 112, endPoint x: 2, endPoint y: 113, distance: 39.5
click at [57, 112] on input "220" at bounding box center [83, 111] width 52 height 6
type input "225"
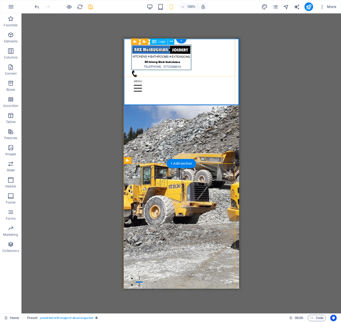
click at [179, 67] on div at bounding box center [181, 57] width 100 height 26
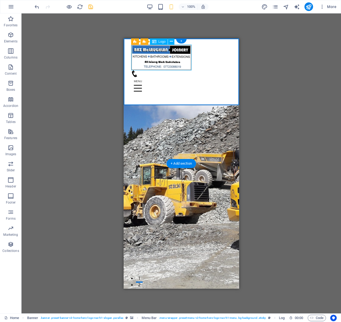
drag, startPoint x: 179, startPoint y: 67, endPoint x: 129, endPoint y: 67, distance: 49.7
click at [179, 67] on div at bounding box center [181, 57] width 100 height 26
select select "px"
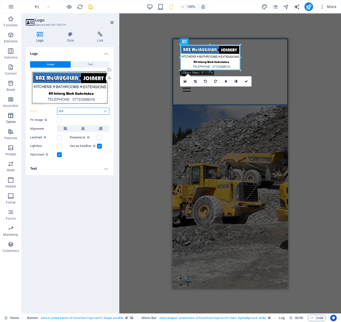
drag, startPoint x: 82, startPoint y: 110, endPoint x: 18, endPoint y: 112, distance: 64.0
click at [57, 111] on input "225" at bounding box center [83, 111] width 52 height 6
type input "240"
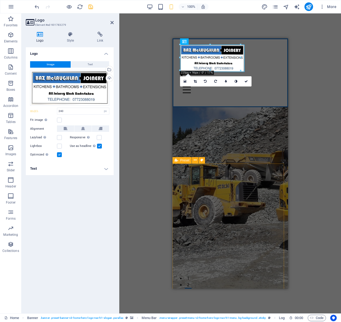
drag, startPoint x: 176, startPoint y: 192, endPoint x: 222, endPoint y: 192, distance: 46.5
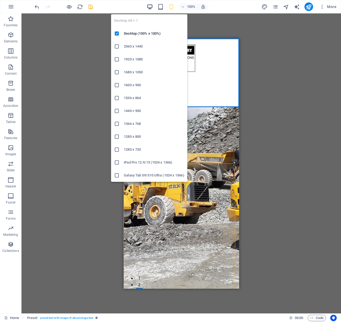
click at [151, 4] on icon "button" at bounding box center [150, 7] width 6 height 6
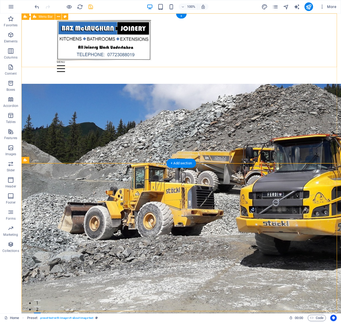
click at [183, 63] on div "Home About Services Testimonials Contact" at bounding box center [180, 48] width 319 height 70
select select "px"
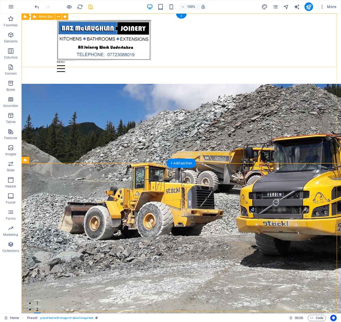
select select "px"
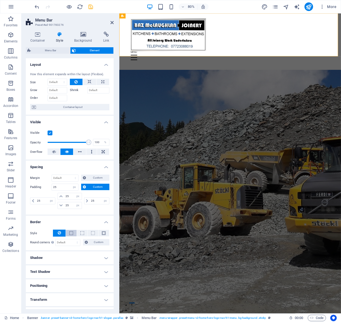
click at [73, 232] on button at bounding box center [71, 233] width 10 height 6
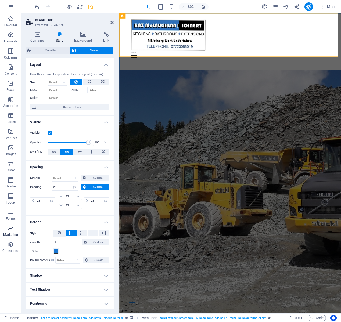
drag, startPoint x: 65, startPoint y: 243, endPoint x: 12, endPoint y: 238, distance: 52.6
click at [53, 239] on input "1" at bounding box center [66, 242] width 26 height 6
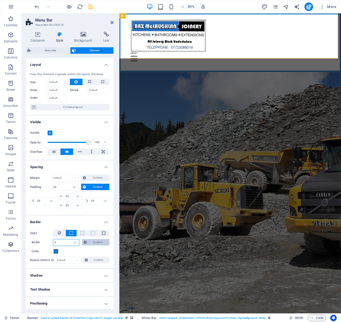
type input "5"
click at [88, 243] on span "Custom" at bounding box center [98, 242] width 20 height 6
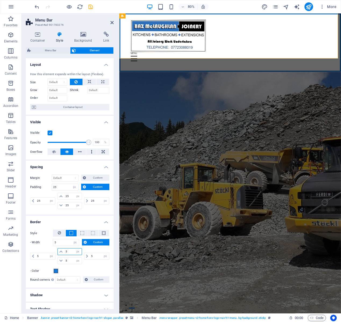
drag, startPoint x: 67, startPoint y: 251, endPoint x: 28, endPoint y: 249, distance: 38.4
click at [64, 250] on input "5" at bounding box center [72, 251] width 17 height 6
type input "0"
select select "DISABLED_OPTION_VALUE"
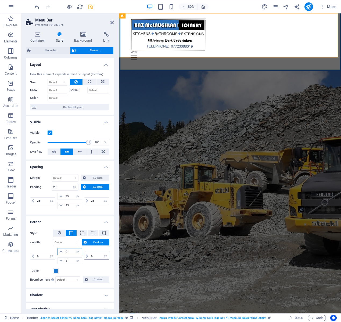
type input "0"
drag, startPoint x: 87, startPoint y: 257, endPoint x: 68, endPoint y: 256, distance: 18.8
click at [90, 256] on input "5" at bounding box center [99, 256] width 19 height 6
type input "0"
drag, startPoint x: 41, startPoint y: 255, endPoint x: 22, endPoint y: 255, distance: 18.8
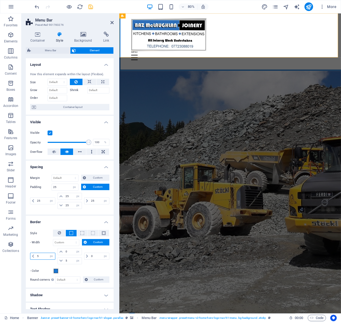
click at [36, 255] on input "5" at bounding box center [45, 256] width 19 height 6
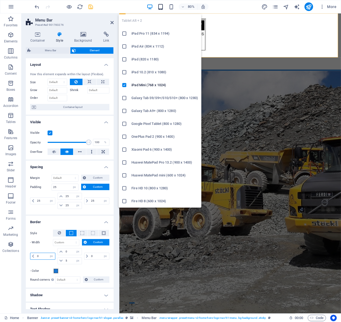
type input "0"
click at [162, 6] on icon "button" at bounding box center [160, 7] width 6 height 6
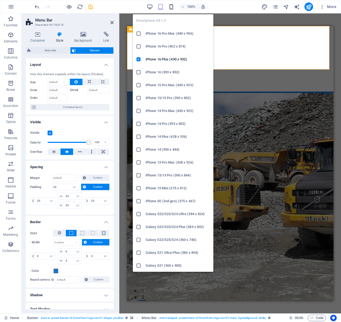
click at [172, 8] on icon "button" at bounding box center [171, 7] width 6 height 6
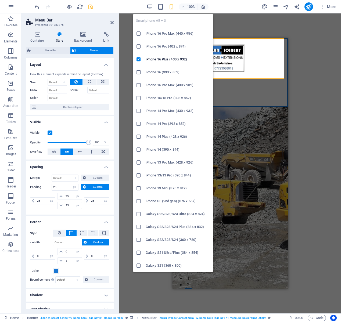
select select "DISABLED_OPTION_VALUE"
type input "20"
type input "3"
select select "px"
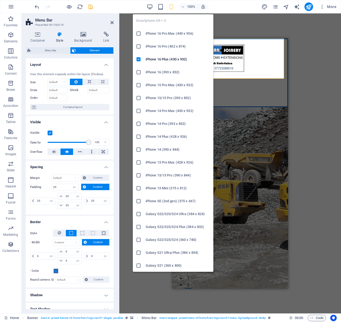
type input "3"
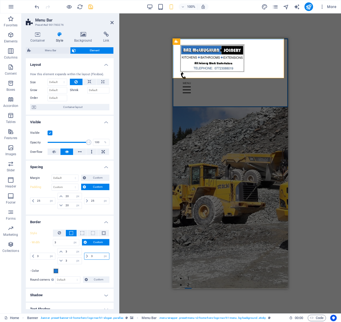
drag, startPoint x: 95, startPoint y: 257, endPoint x: 69, endPoint y: 257, distance: 25.2
click at [90, 257] on input "3" at bounding box center [99, 256] width 19 height 6
type input "0"
select select "DISABLED_OPTION_VALUE"
type input "0"
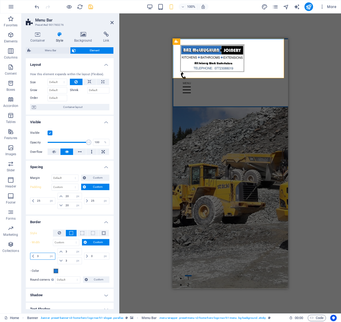
drag, startPoint x: 45, startPoint y: 256, endPoint x: 27, endPoint y: 256, distance: 17.5
click at [36, 257] on input "3" at bounding box center [45, 256] width 19 height 6
type input "0"
drag, startPoint x: 65, startPoint y: 251, endPoint x: 54, endPoint y: 253, distance: 10.6
click at [64, 253] on input "3" at bounding box center [72, 251] width 17 height 6
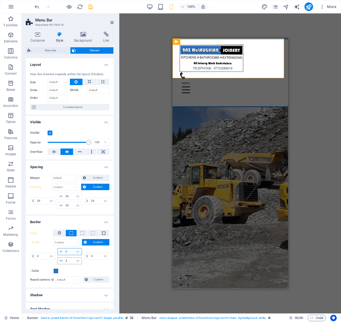
type input "0"
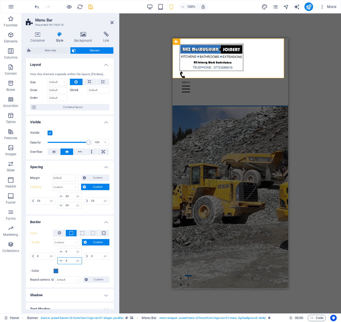
drag, startPoint x: 69, startPoint y: 261, endPoint x: 50, endPoint y: 261, distance: 18.8
click at [64, 261] on input "3" at bounding box center [72, 261] width 17 height 6
type input "5"
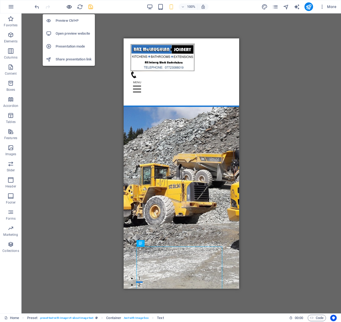
click at [68, 8] on icon "button" at bounding box center [69, 7] width 6 height 6
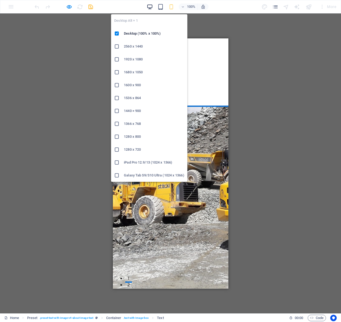
click at [147, 8] on icon "button" at bounding box center [150, 7] width 6 height 6
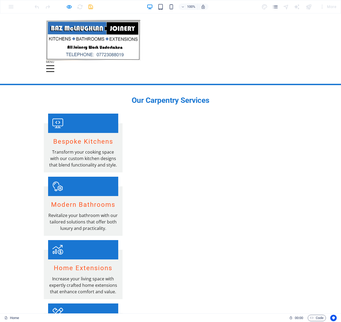
scroll to position [533, 0]
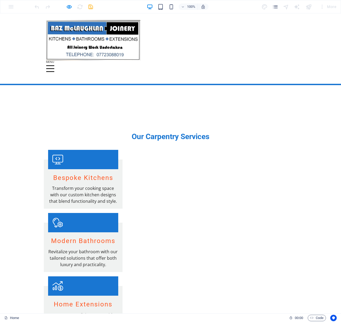
click at [54, 65] on div at bounding box center [50, 65] width 8 height 1
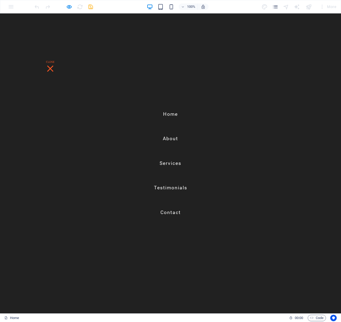
click at [175, 138] on link "About" at bounding box center [170, 138] width 15 height 13
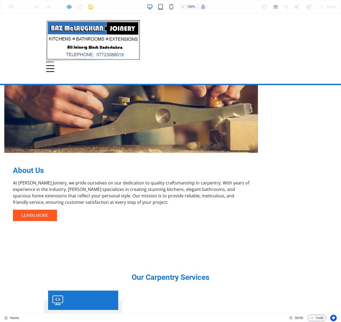
scroll to position [468, 0]
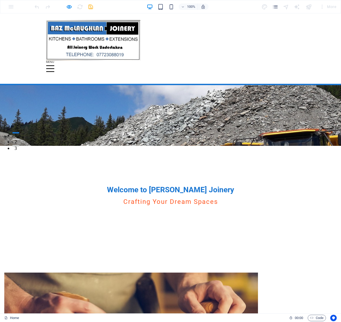
scroll to position [4, 0]
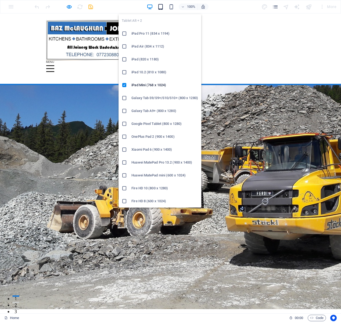
click at [161, 6] on icon "button" at bounding box center [160, 7] width 6 height 6
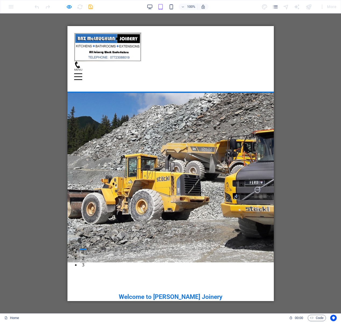
scroll to position [0, 0]
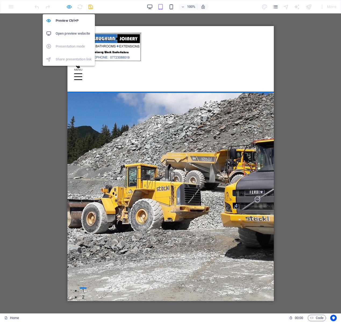
click at [71, 5] on icon "button" at bounding box center [69, 7] width 6 height 6
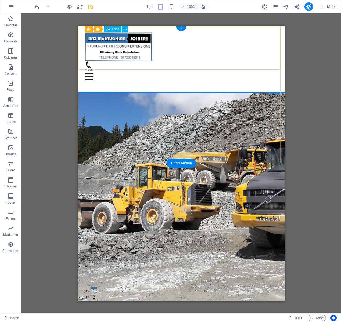
click at [148, 57] on div at bounding box center [181, 47] width 193 height 29
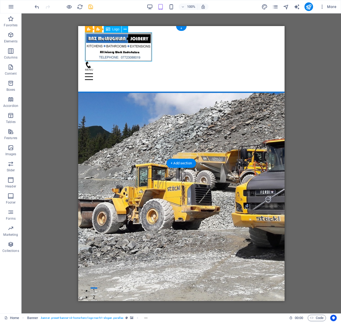
click at [148, 57] on div at bounding box center [181, 47] width 193 height 29
select select "px"
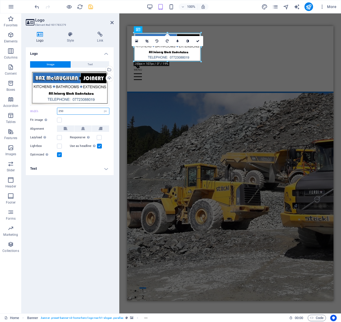
drag, startPoint x: 56, startPoint y: 111, endPoint x: 22, endPoint y: 111, distance: 33.8
click at [57, 111] on input "250" at bounding box center [83, 111] width 52 height 6
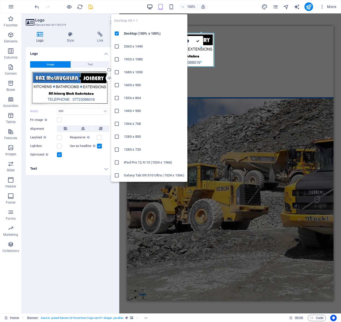
click at [149, 8] on icon "button" at bounding box center [150, 7] width 6 height 6
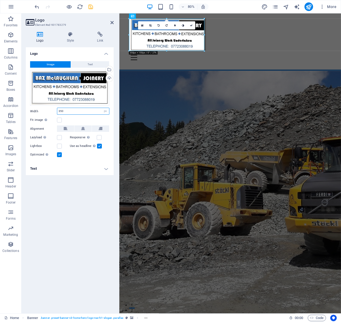
click at [71, 112] on input "350" at bounding box center [83, 111] width 52 height 6
drag, startPoint x: 70, startPoint y: 111, endPoint x: 40, endPoint y: 111, distance: 30.4
click at [57, 111] on input "350" at bounding box center [83, 111] width 52 height 6
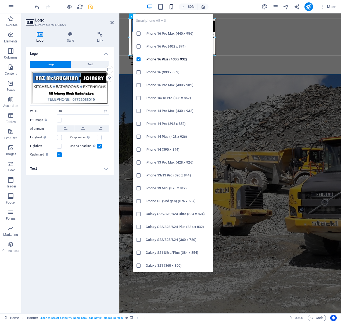
click at [173, 7] on icon "button" at bounding box center [171, 7] width 6 height 6
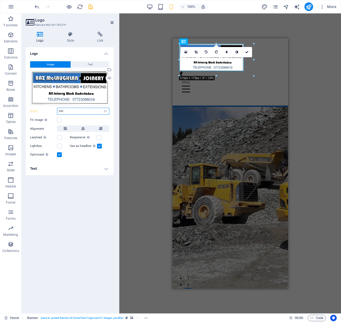
drag, startPoint x: 74, startPoint y: 112, endPoint x: 26, endPoint y: 113, distance: 47.3
click at [57, 113] on input "240" at bounding box center [83, 111] width 52 height 6
type input "250"
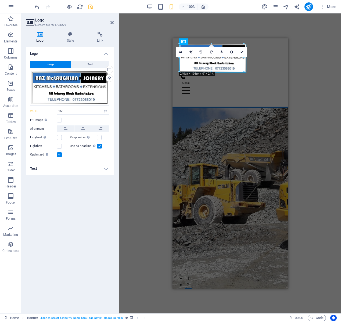
click at [305, 159] on div "H2 Banner Banner Container Spacer H3 Spacer Banner Menu Bar Banner Menu Contain…" at bounding box center [230, 163] width 222 height 300
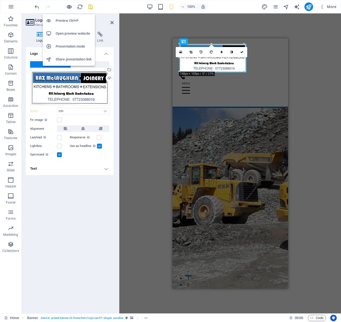
click at [70, 7] on icon "button" at bounding box center [69, 7] width 6 height 6
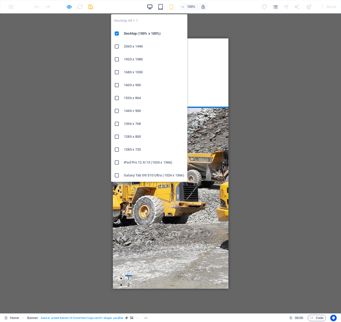
click at [149, 5] on icon "button" at bounding box center [150, 7] width 6 height 6
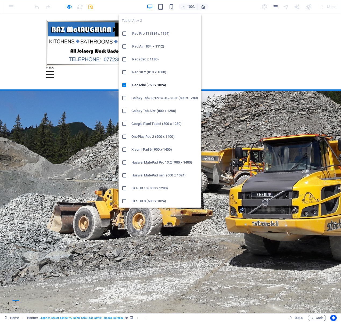
drag, startPoint x: 159, startPoint y: 7, endPoint x: 167, endPoint y: 66, distance: 59.4
click at [159, 7] on icon "button" at bounding box center [160, 7] width 6 height 6
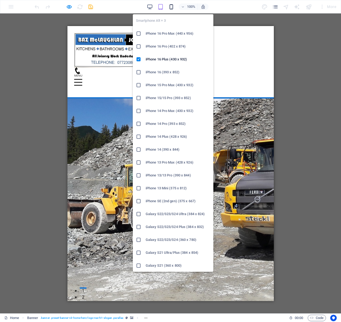
click at [171, 6] on icon "button" at bounding box center [171, 7] width 6 height 6
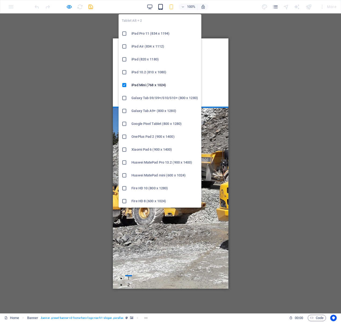
click at [163, 9] on icon "button" at bounding box center [160, 7] width 6 height 6
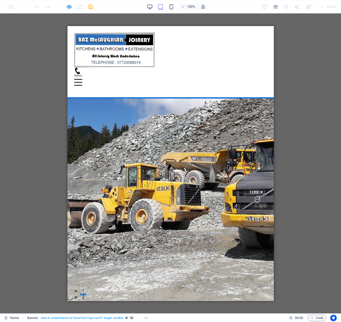
click at [81, 67] on icon at bounding box center [77, 70] width 7 height 7
click at [68, 6] on icon "button" at bounding box center [69, 7] width 6 height 6
select select "px"
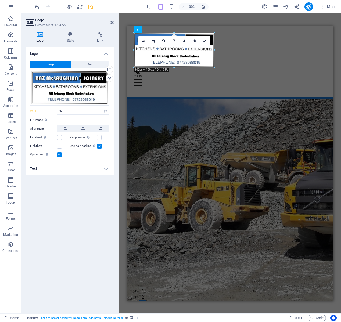
type input "300"
drag, startPoint x: 90, startPoint y: 8, endPoint x: 114, endPoint y: 63, distance: 60.6
click at [90, 8] on icon "save" at bounding box center [91, 7] width 6 height 6
select select "px"
